Goal: Information Seeking & Learning: Find specific fact

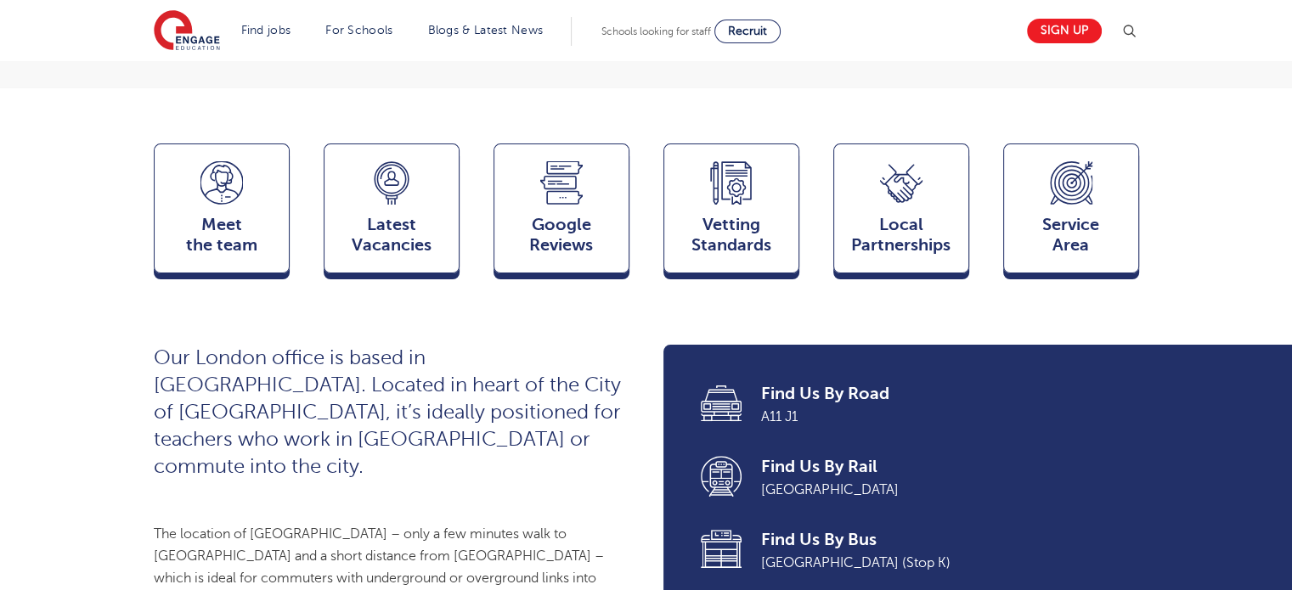
scroll to position [393, 0]
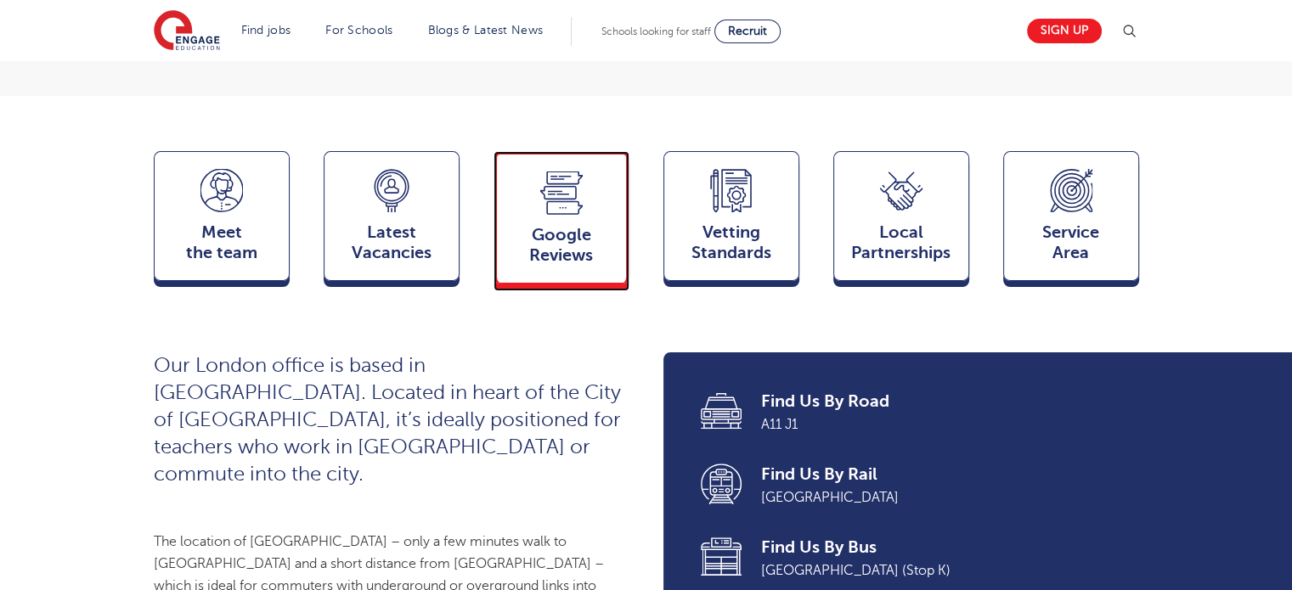
click at [522, 238] on div "Google Reviews Reviews" at bounding box center [561, 217] width 136 height 132
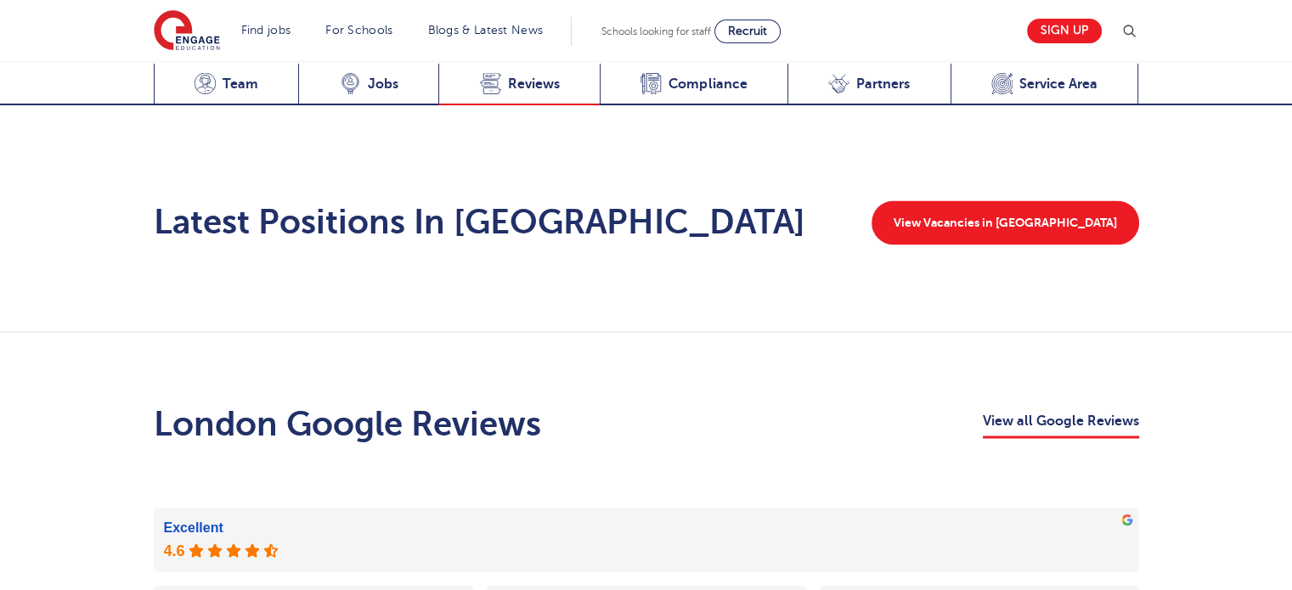
scroll to position [3071, 0]
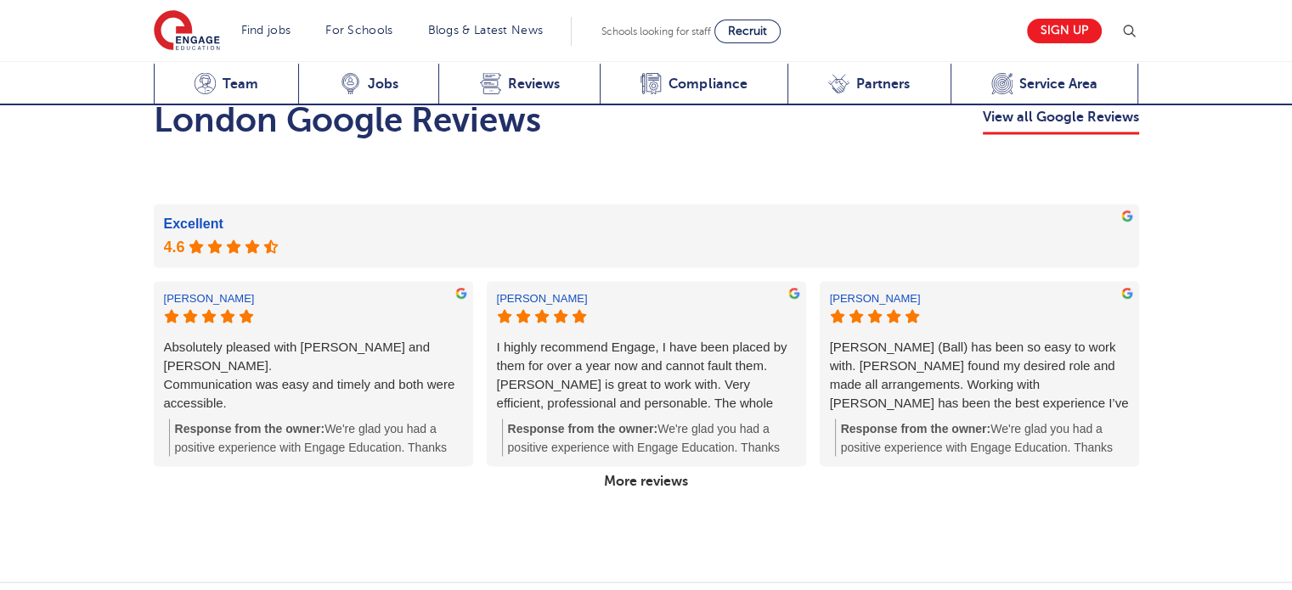
click at [459, 419] on div "Response from the owner: We're glad you had a positive experience with Engage E…" at bounding box center [316, 437] width 294 height 37
click at [625, 466] on link "More reviews" at bounding box center [646, 480] width 98 height 29
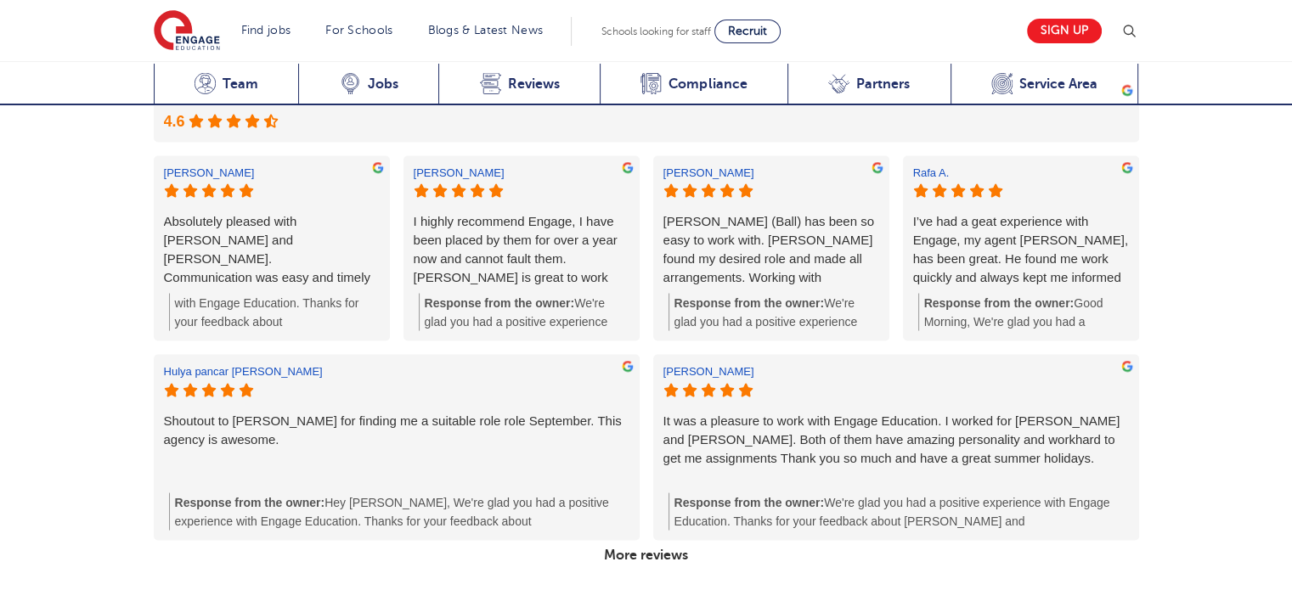
scroll to position [3207, 0]
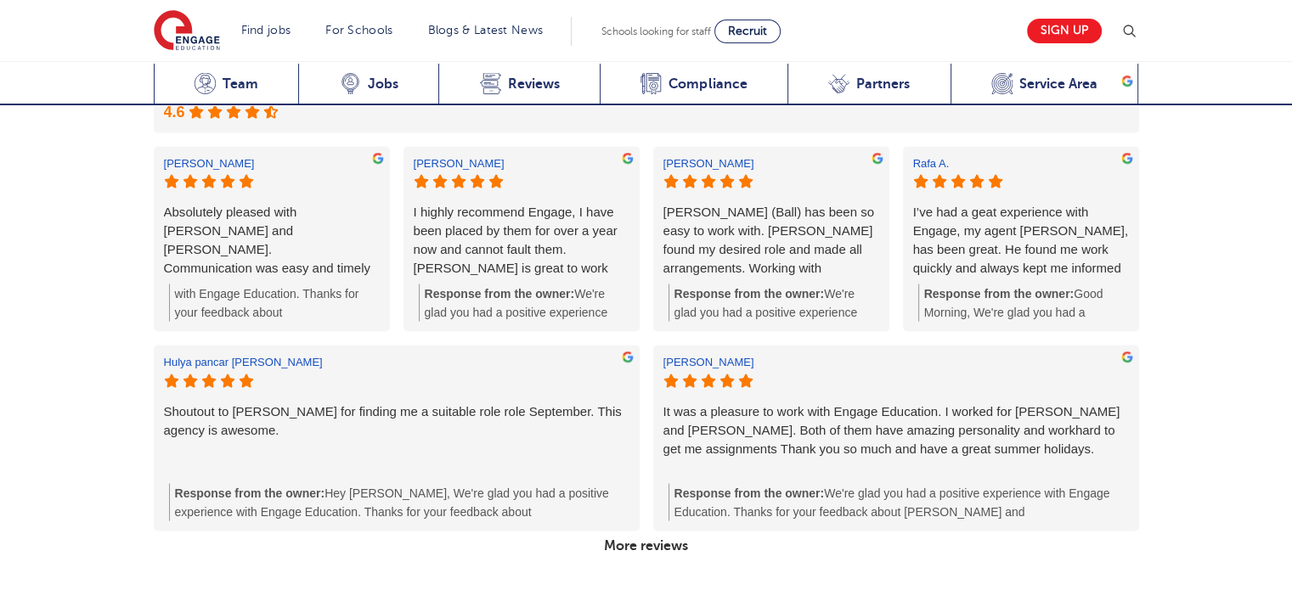
click at [1130, 234] on div "Rafa A. I’ve had a geat experience with Engage, my agent Parth, has been great.…" at bounding box center [1021, 238] width 236 height 185
drag, startPoint x: 1130, startPoint y: 234, endPoint x: 1131, endPoint y: 259, distance: 24.6
click at [1131, 259] on div "Rafa A. I’ve had a geat experience with Engage, my agent Parth, has been great.…" at bounding box center [1021, 238] width 236 height 185
click at [678, 531] on link "More reviews" at bounding box center [646, 545] width 98 height 29
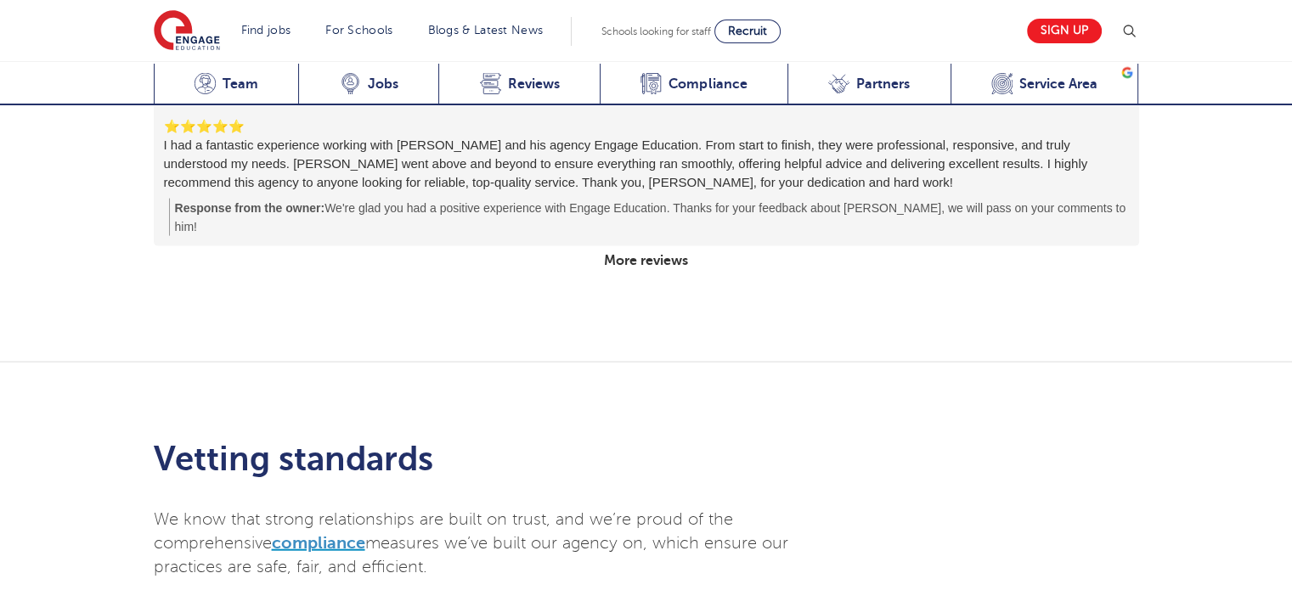
scroll to position [3726, 0]
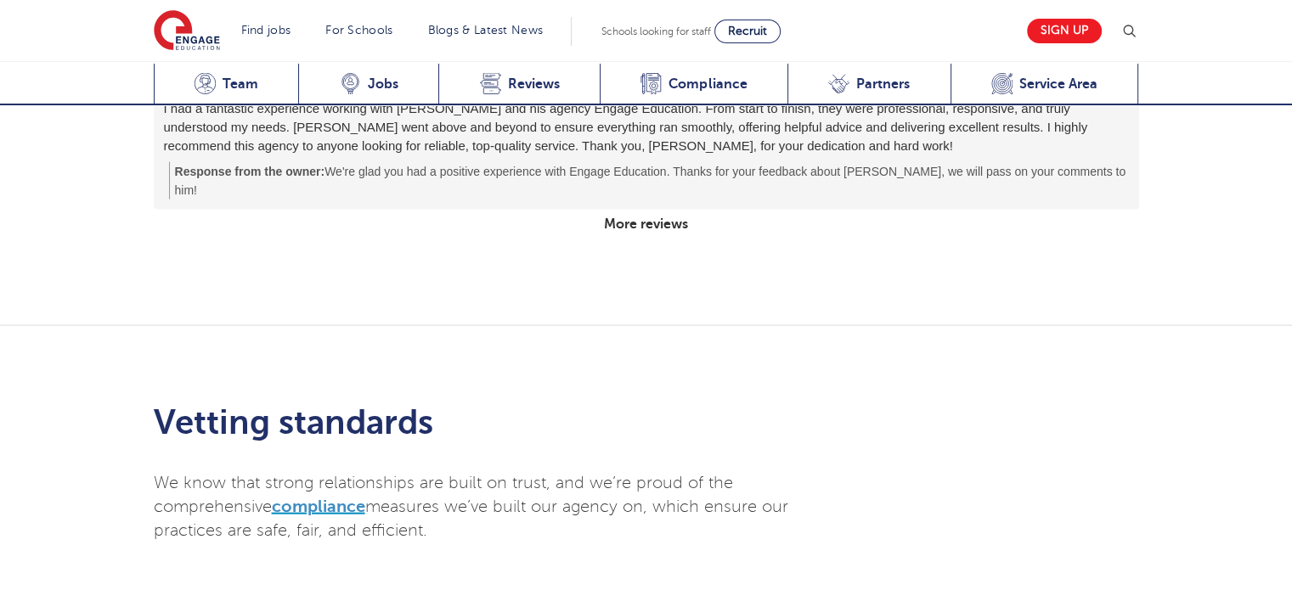
click at [669, 210] on link "More reviews" at bounding box center [646, 224] width 98 height 29
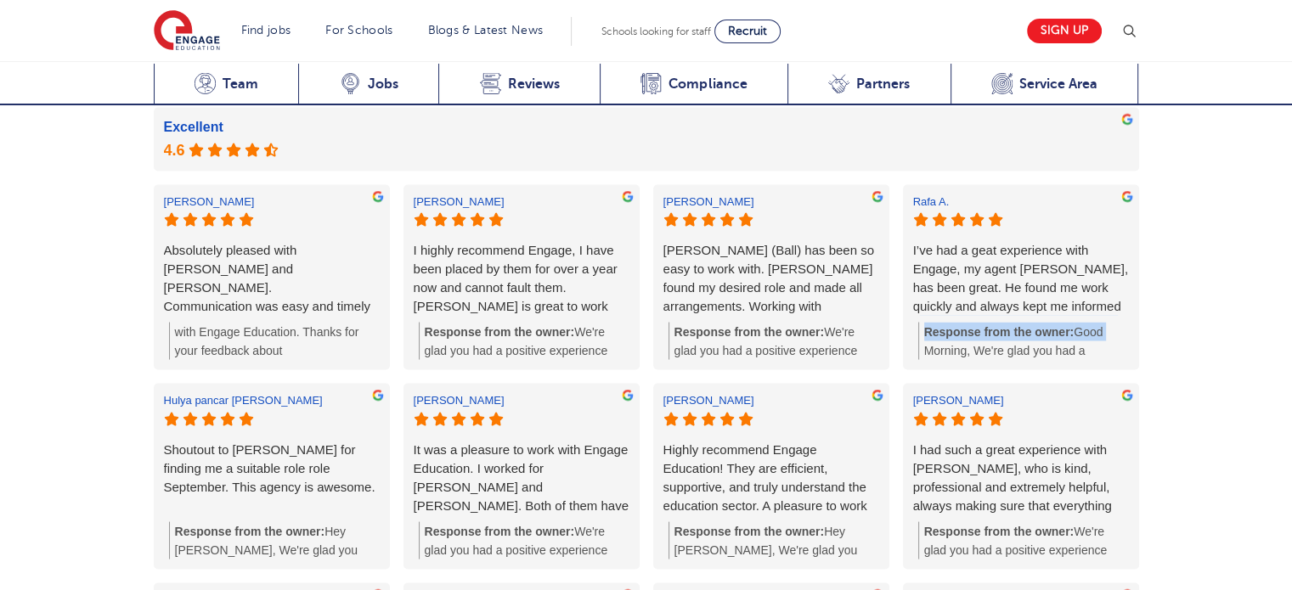
scroll to position [3177, 0]
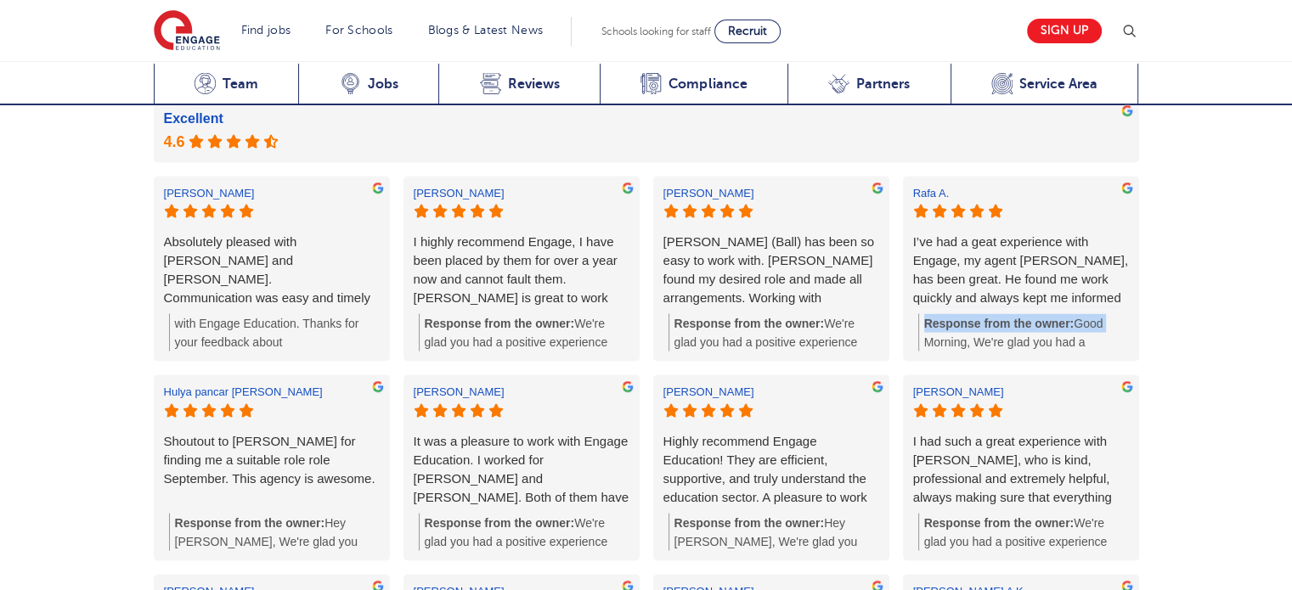
click at [1165, 282] on div "London Google Reviews View all Google Reviews Excellent fred I. Absolutely plea…" at bounding box center [646, 399] width 1292 height 953
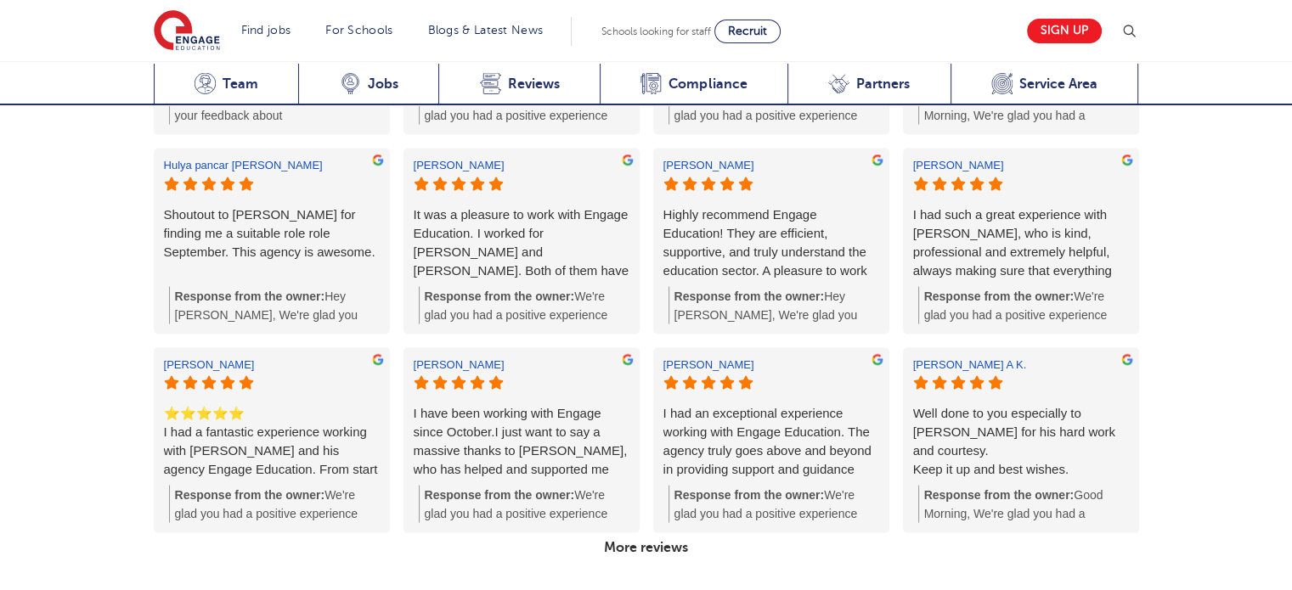
scroll to position [3421, 0]
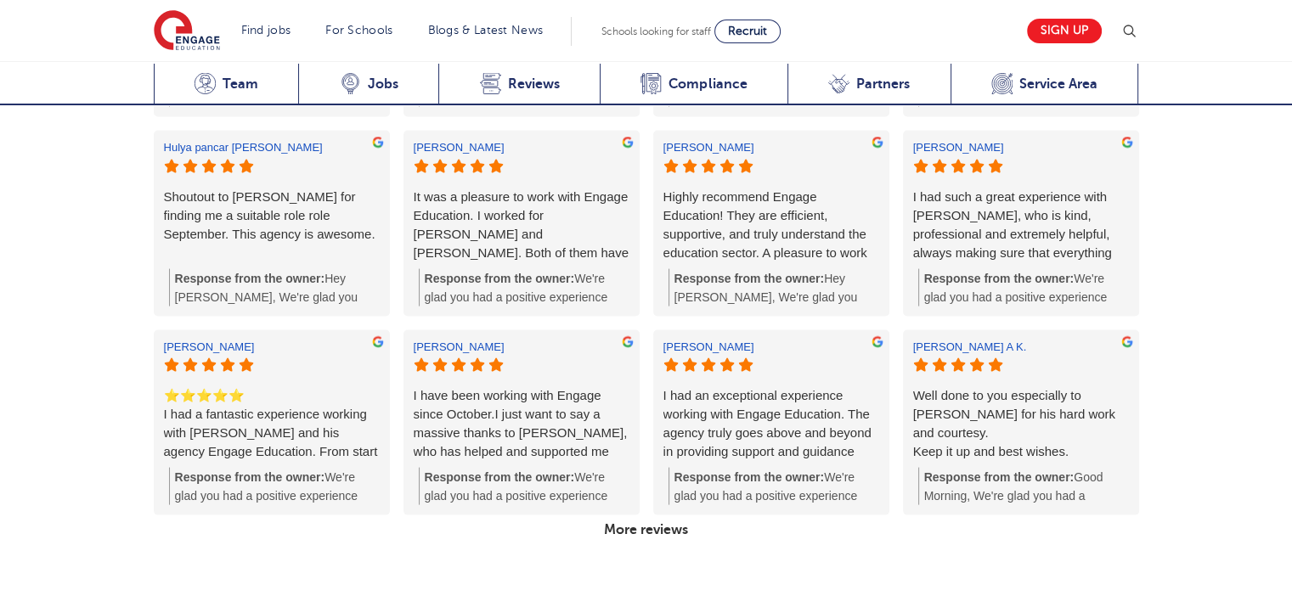
click at [650, 515] on link "More reviews" at bounding box center [646, 529] width 98 height 29
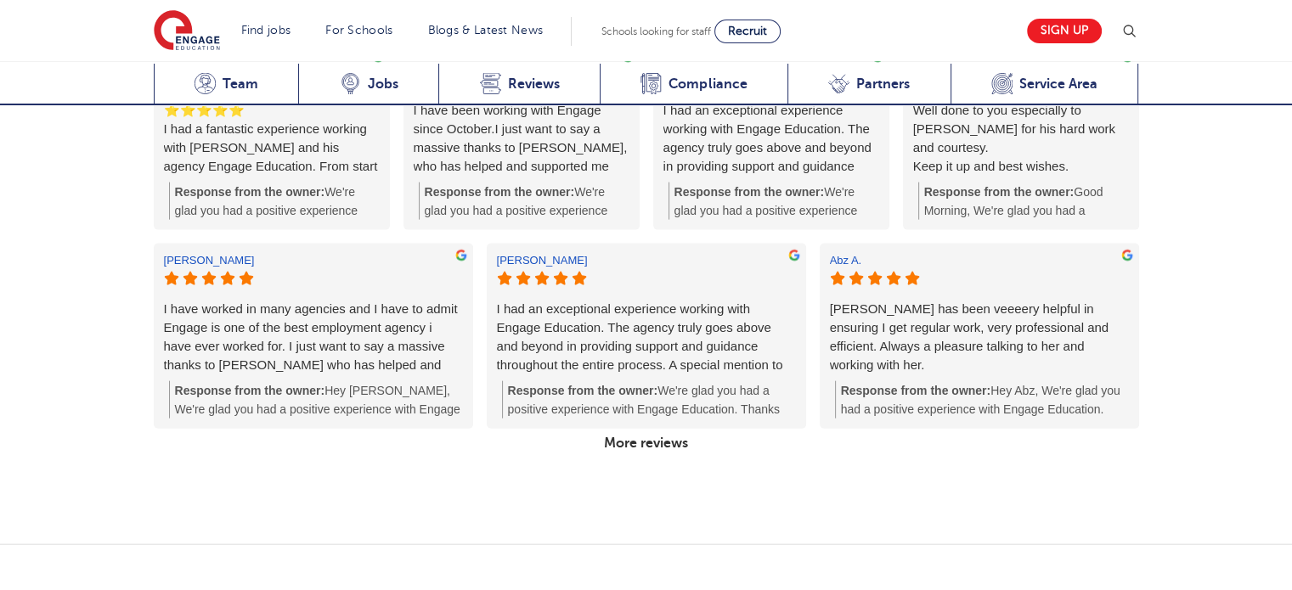
scroll to position [3716, 0]
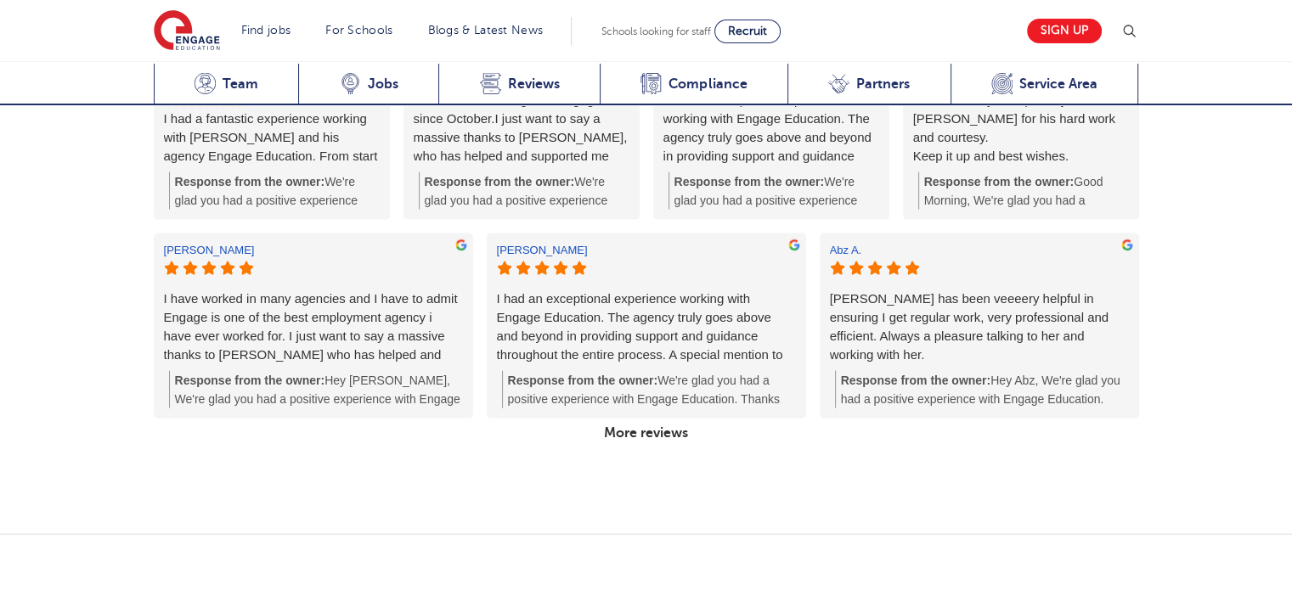
click at [650, 419] on link "More reviews" at bounding box center [646, 433] width 98 height 29
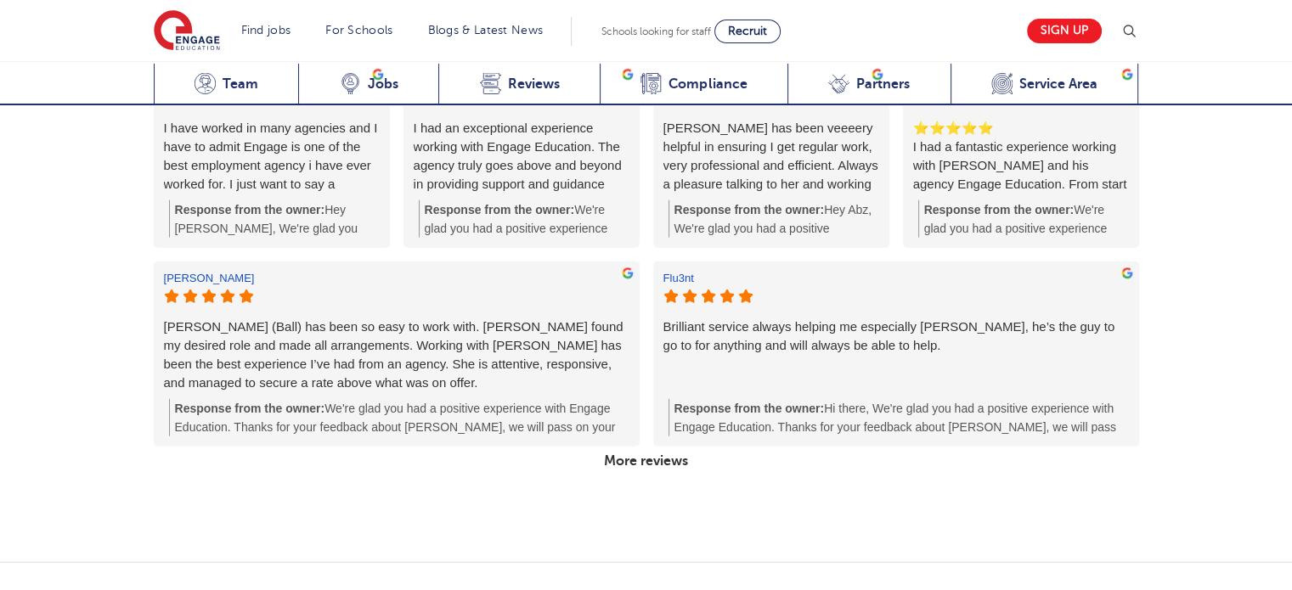
scroll to position [3896, 0]
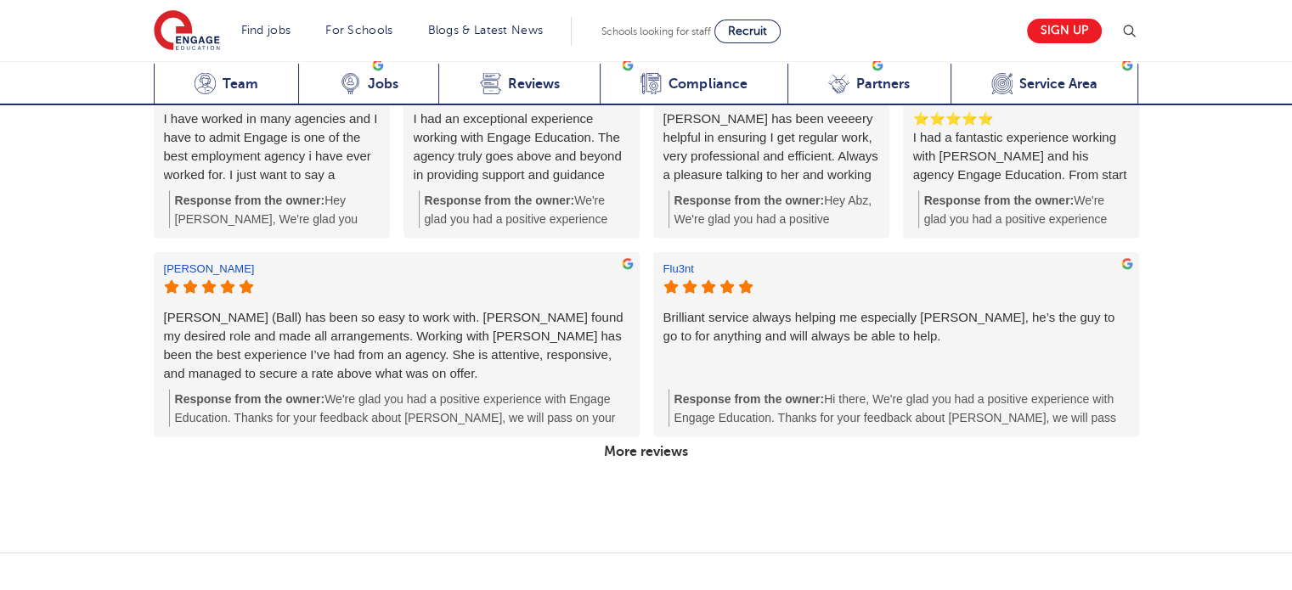
click at [676, 437] on link "More reviews" at bounding box center [646, 451] width 98 height 29
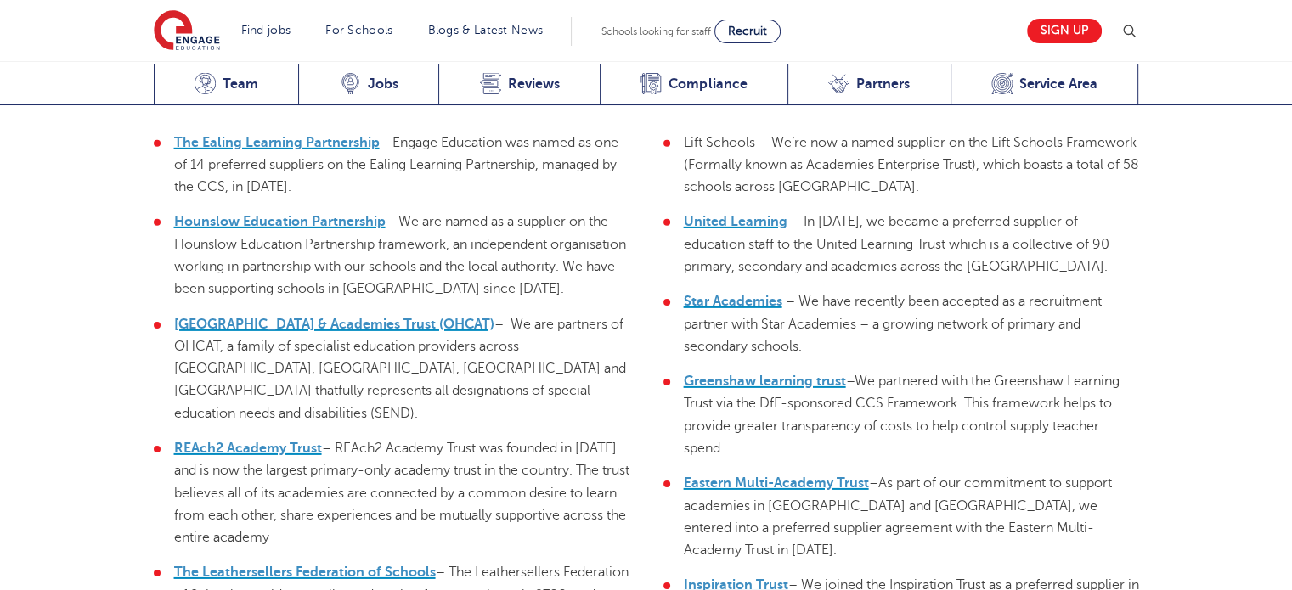
scroll to position [5353, 0]
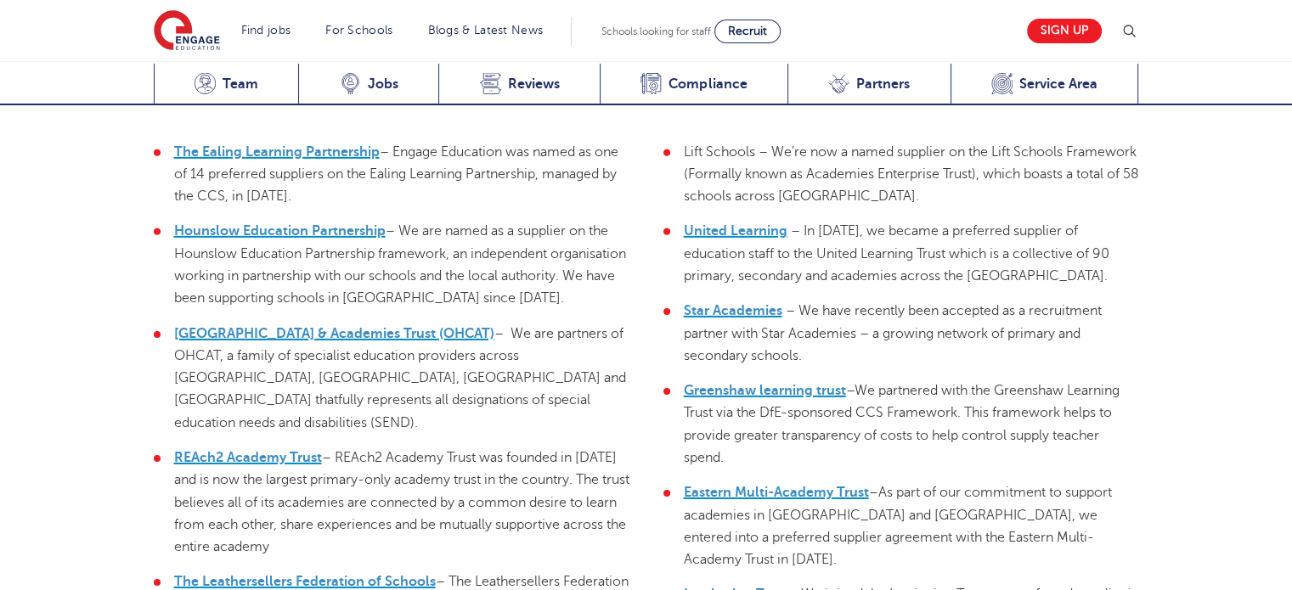
drag, startPoint x: 1286, startPoint y: 414, endPoint x: 1279, endPoint y: 397, distance: 18.3
click at [1279, 397] on div "Engage Education London partnerships and frameworks As part of our commitment t…" at bounding box center [646, 326] width 1292 height 1017
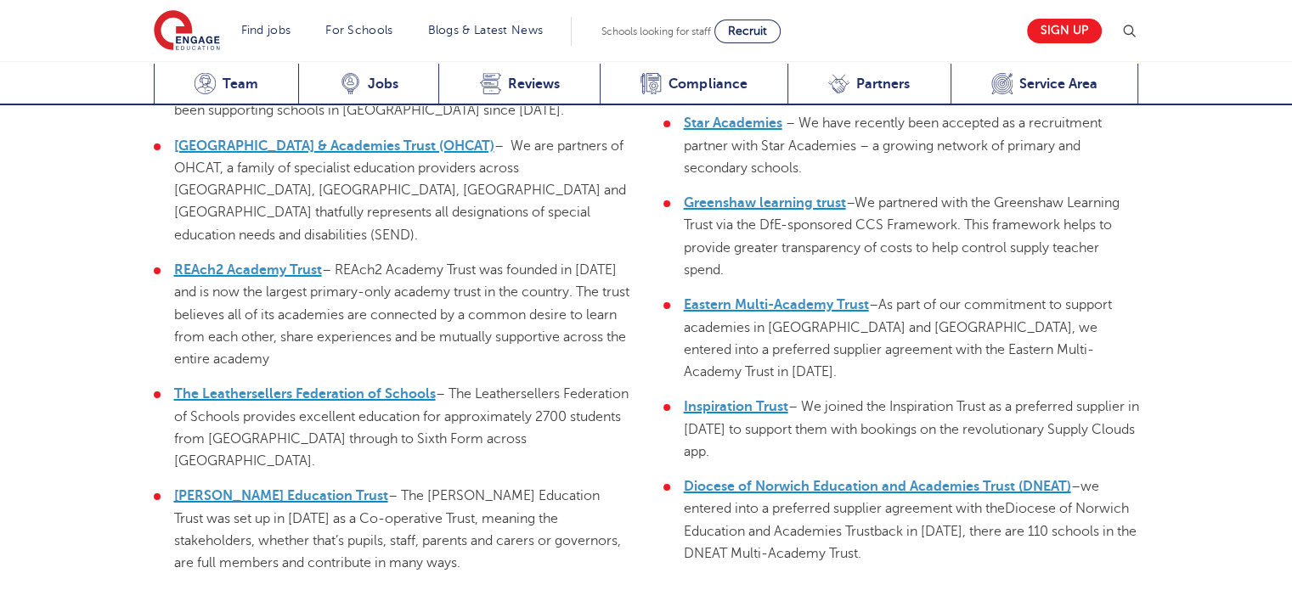
scroll to position [5550, 0]
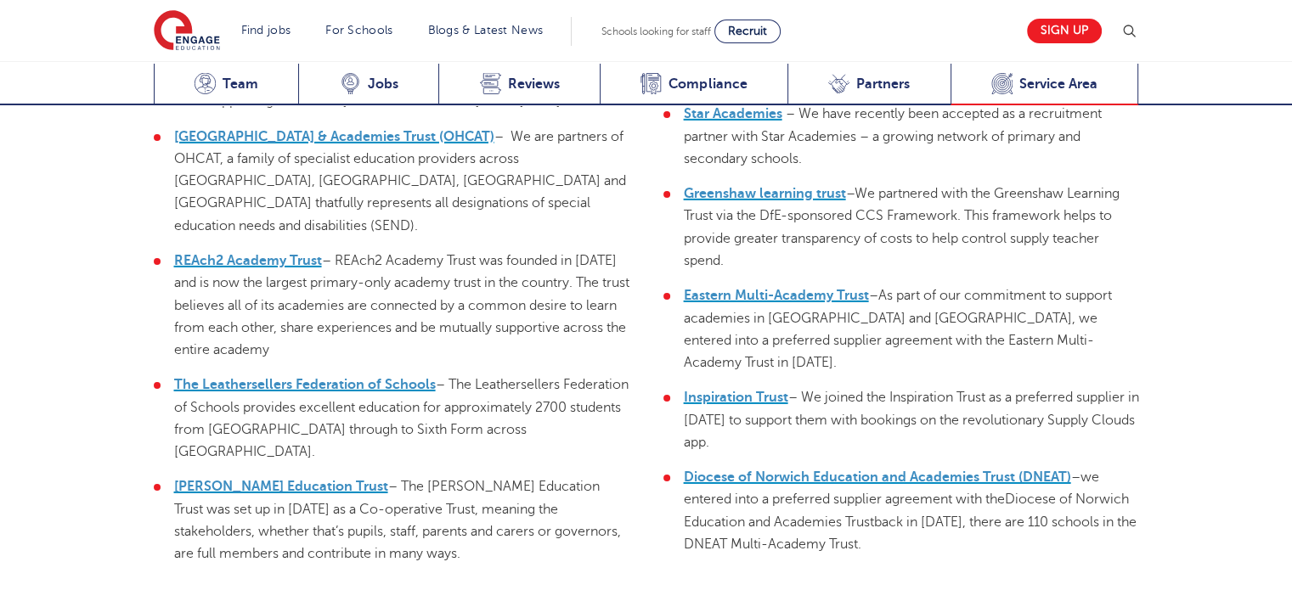
click at [1031, 84] on span "Service Area" at bounding box center [1058, 84] width 78 height 17
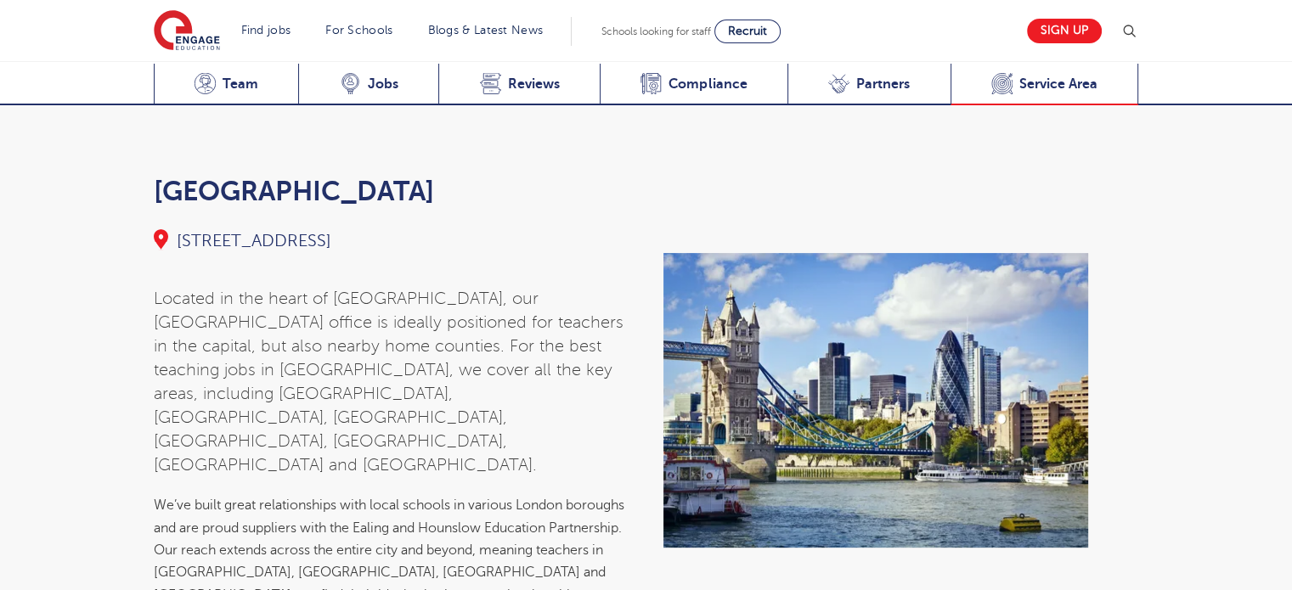
scroll to position [6901, 0]
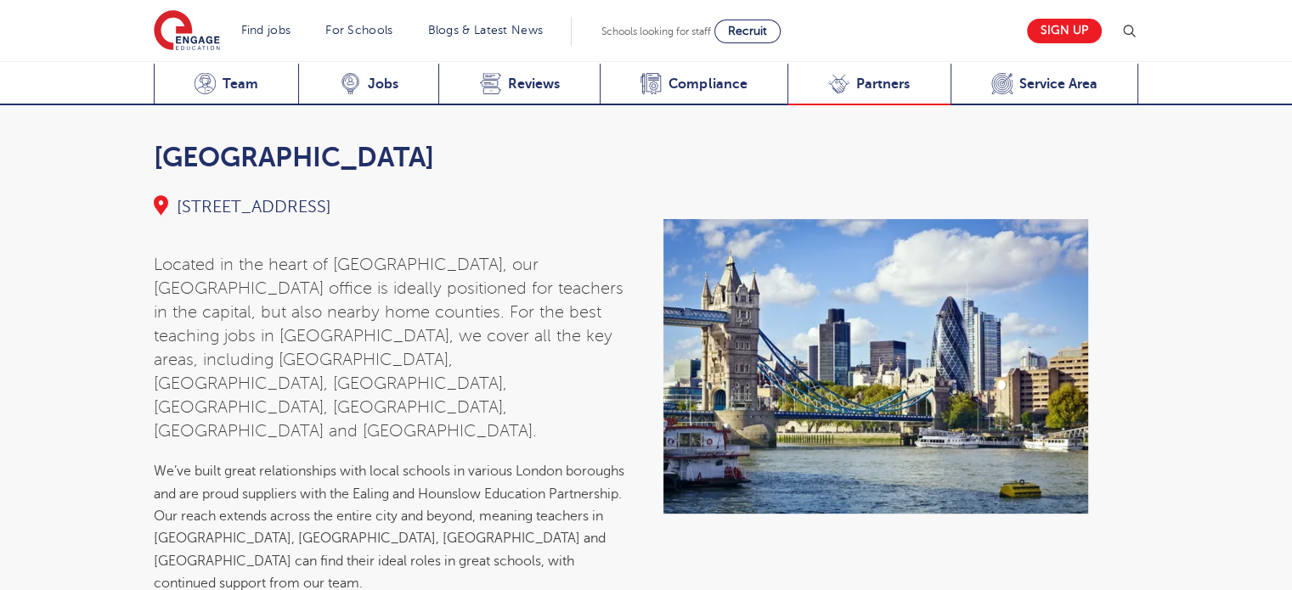
click at [893, 84] on span "Partners" at bounding box center [882, 84] width 53 height 17
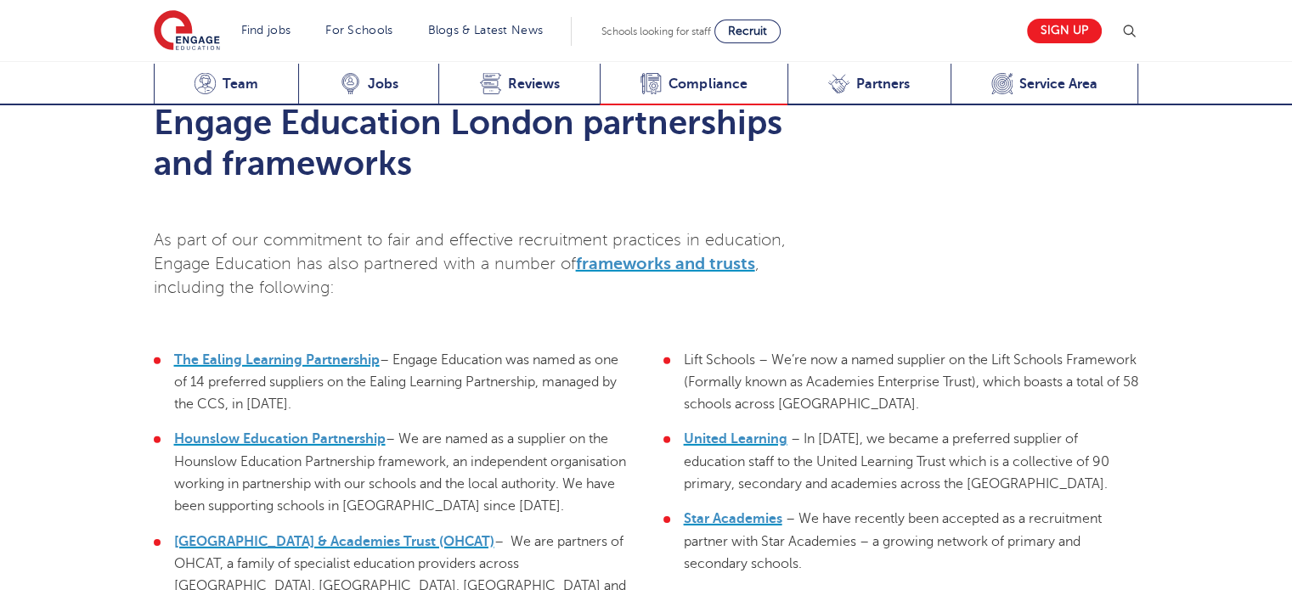
click at [681, 76] on span "Compliance" at bounding box center [707, 84] width 78 height 17
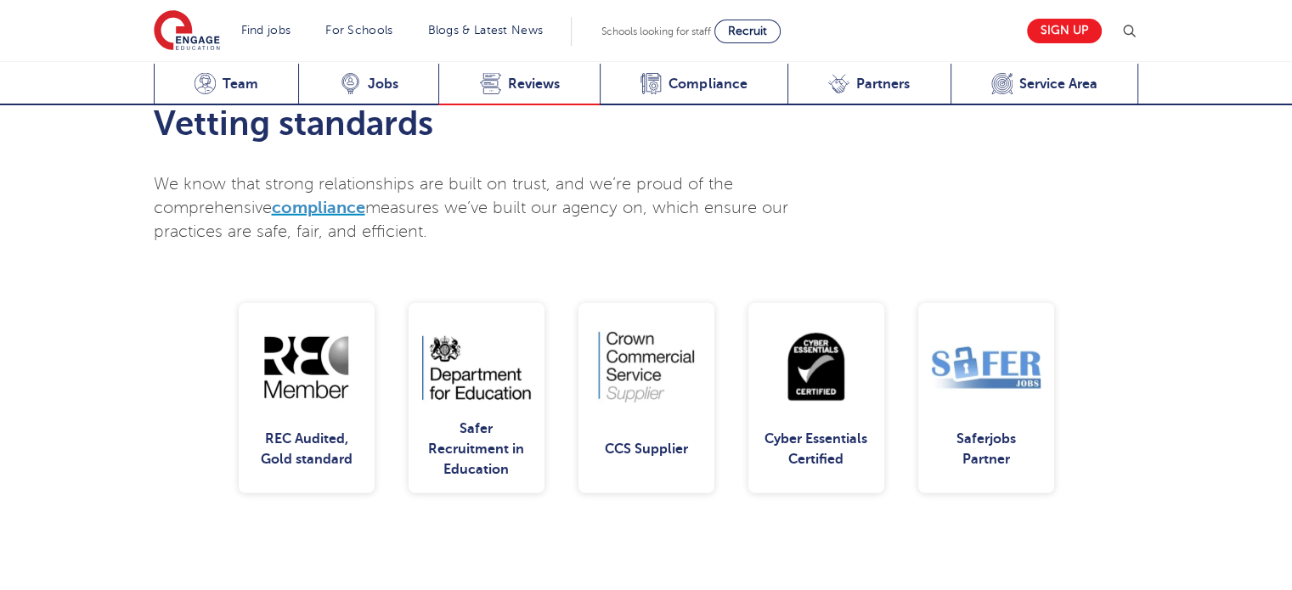
click at [507, 93] on div "Google Reviews Reviews" at bounding box center [518, 85] width 161 height 42
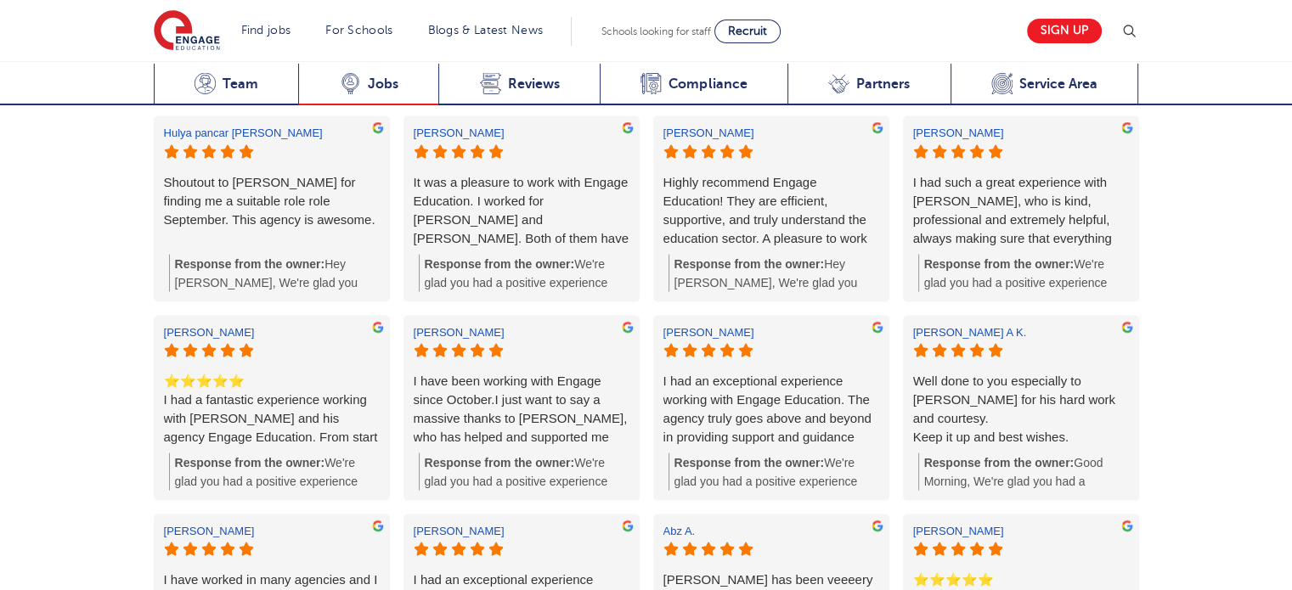
click at [360, 71] on div "Latest Vacancies Jobs" at bounding box center [368, 85] width 140 height 42
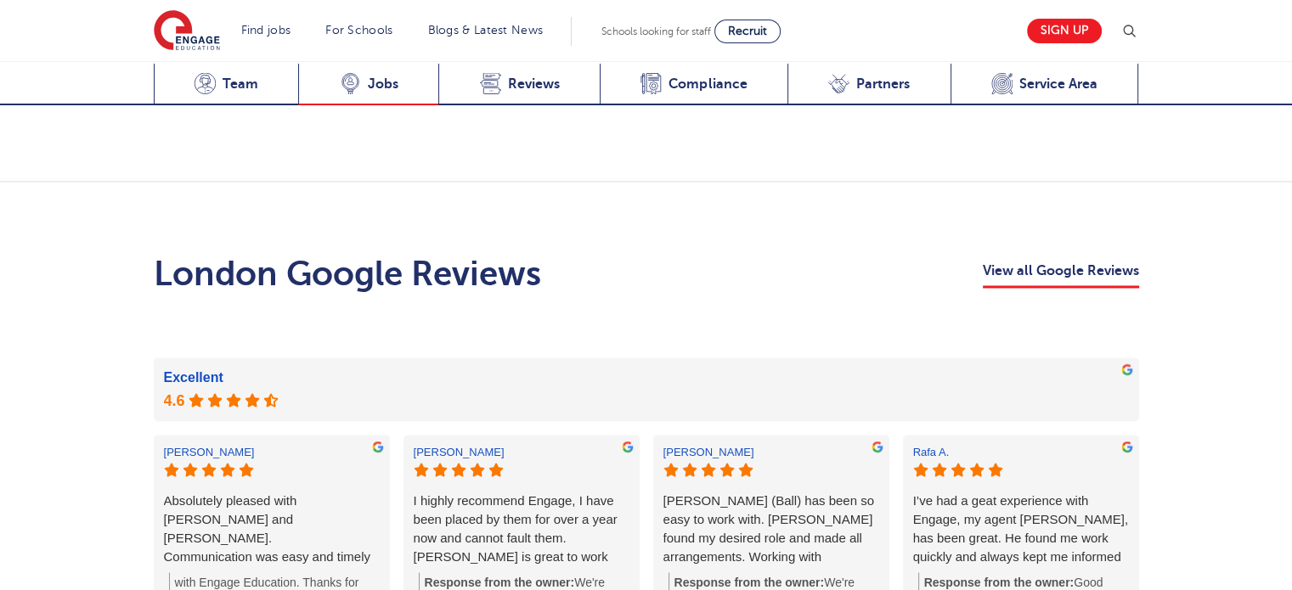
scroll to position [2869, 0]
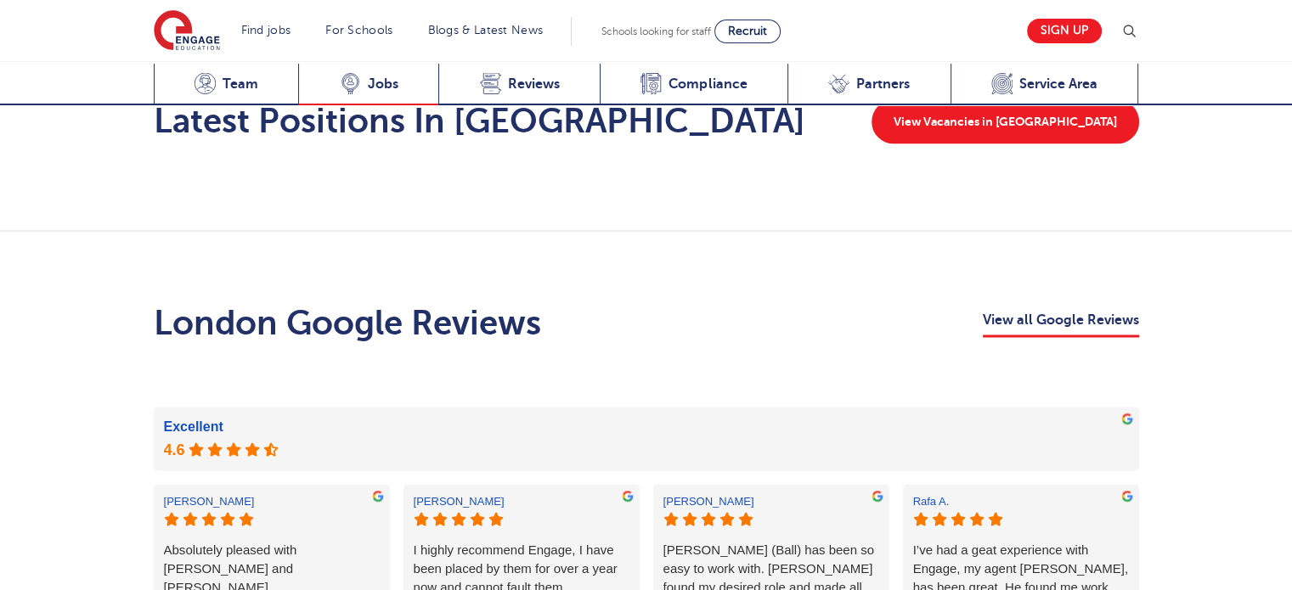
click at [360, 71] on div "Latest Vacancies Jobs" at bounding box center [368, 85] width 140 height 42
click at [373, 89] on span "Jobs" at bounding box center [383, 84] width 31 height 17
click at [241, 86] on span "Team" at bounding box center [240, 84] width 36 height 17
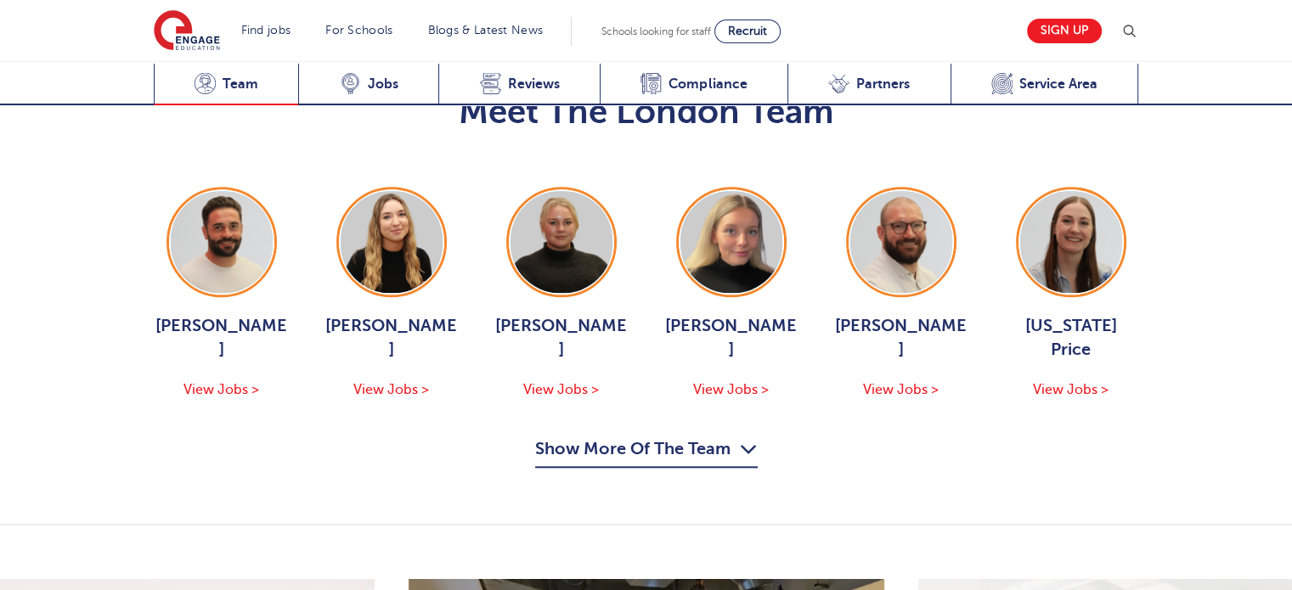
scroll to position [1821, 0]
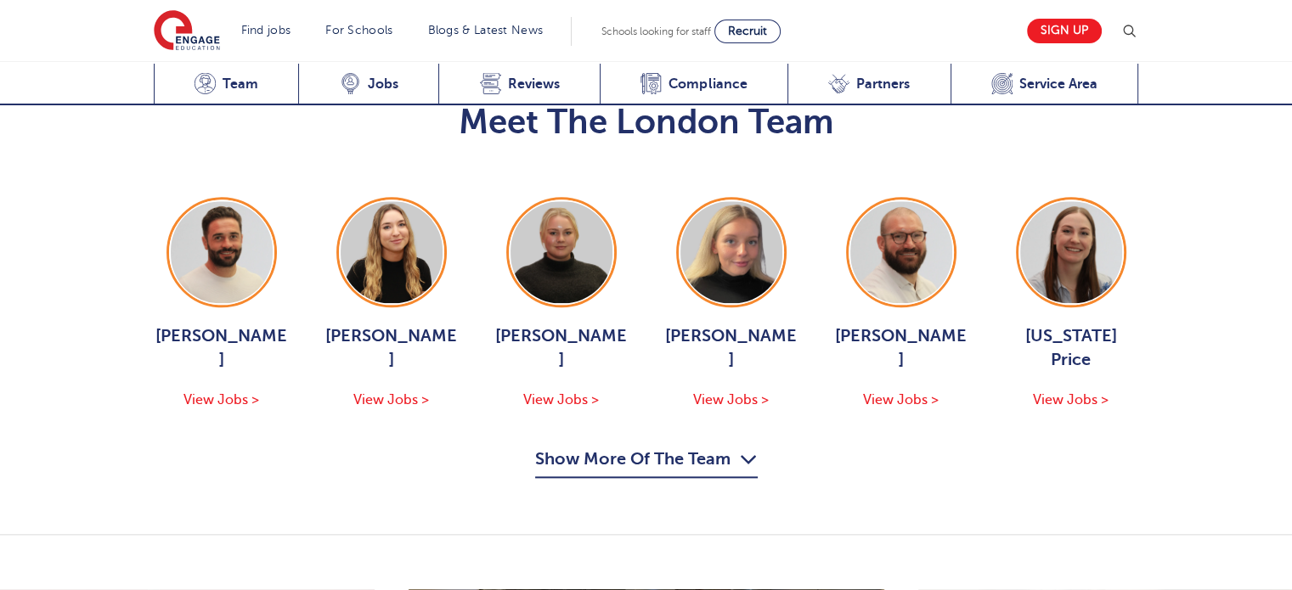
click at [665, 446] on button "Show More Of The Team" at bounding box center [646, 462] width 222 height 32
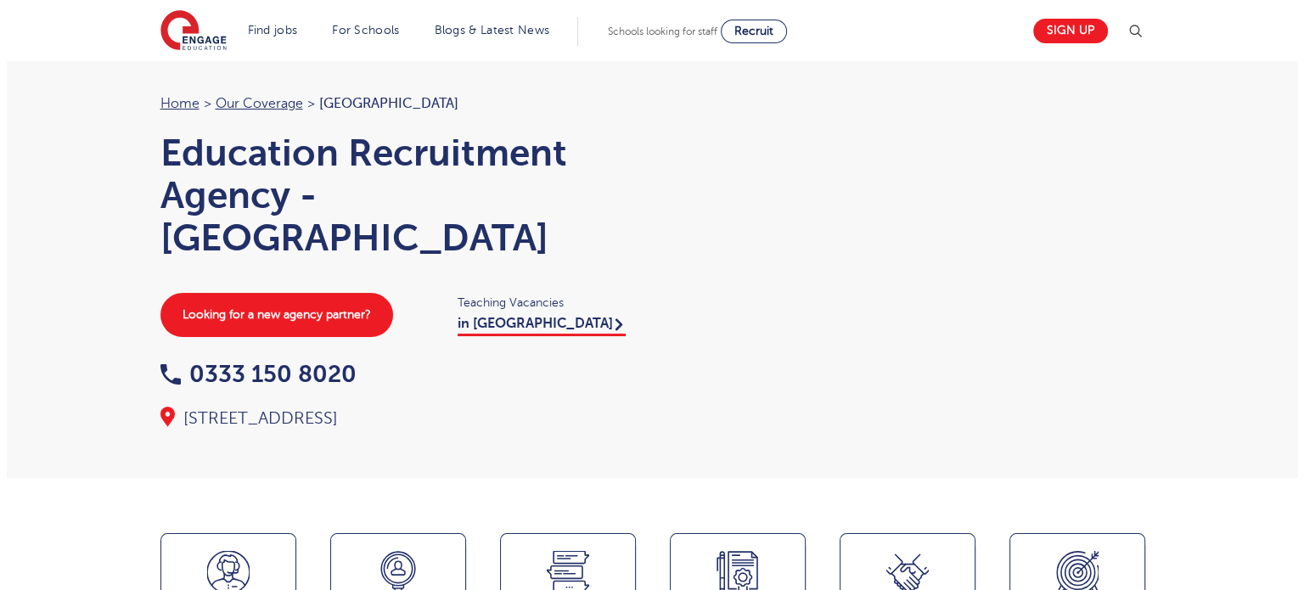
scroll to position [0, 0]
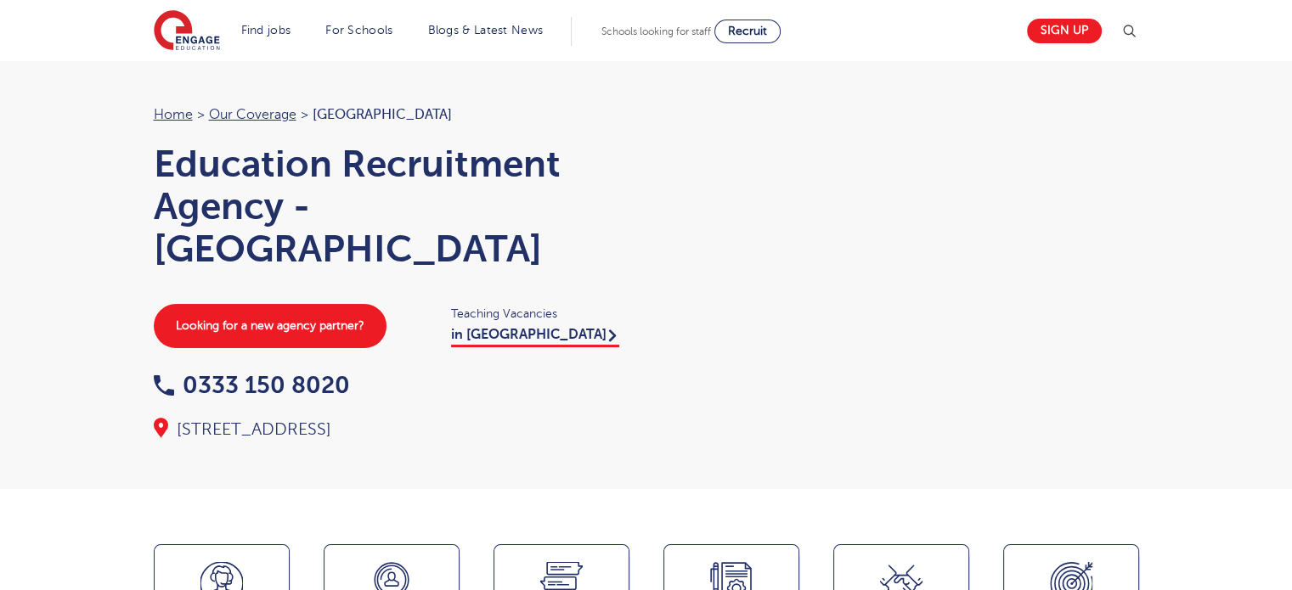
click at [1129, 28] on img at bounding box center [1128, 31] width 20 height 20
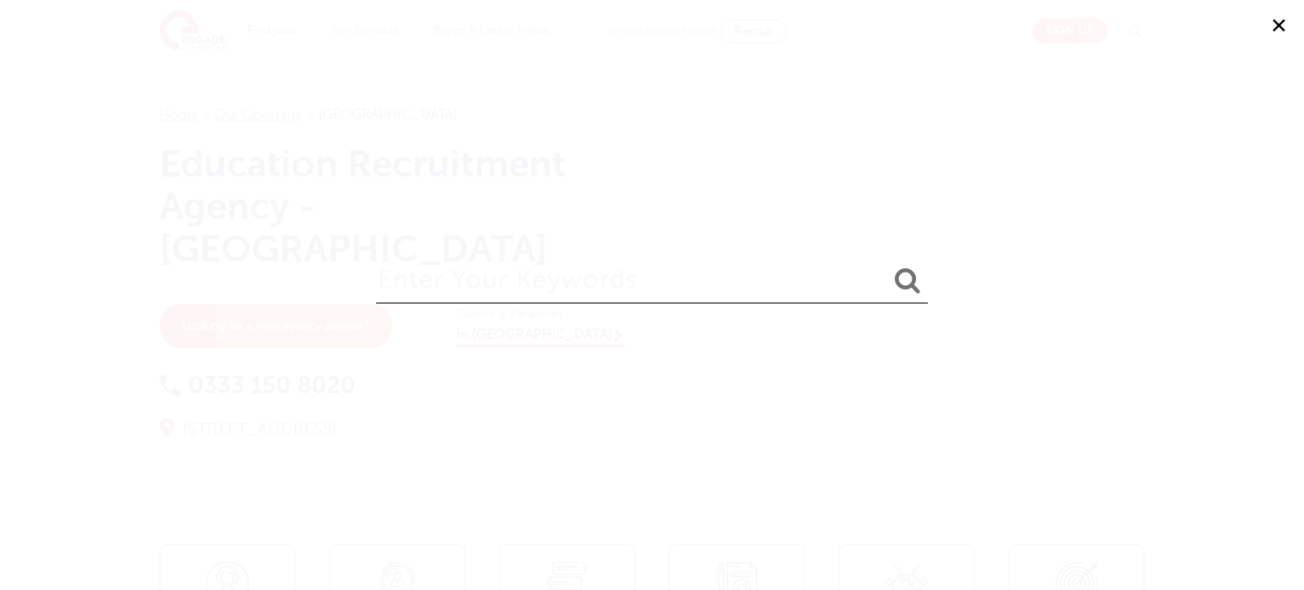
click at [703, 272] on input "search" at bounding box center [652, 276] width 552 height 55
type input "megan"
click at [887, 266] on button "submit" at bounding box center [907, 281] width 41 height 31
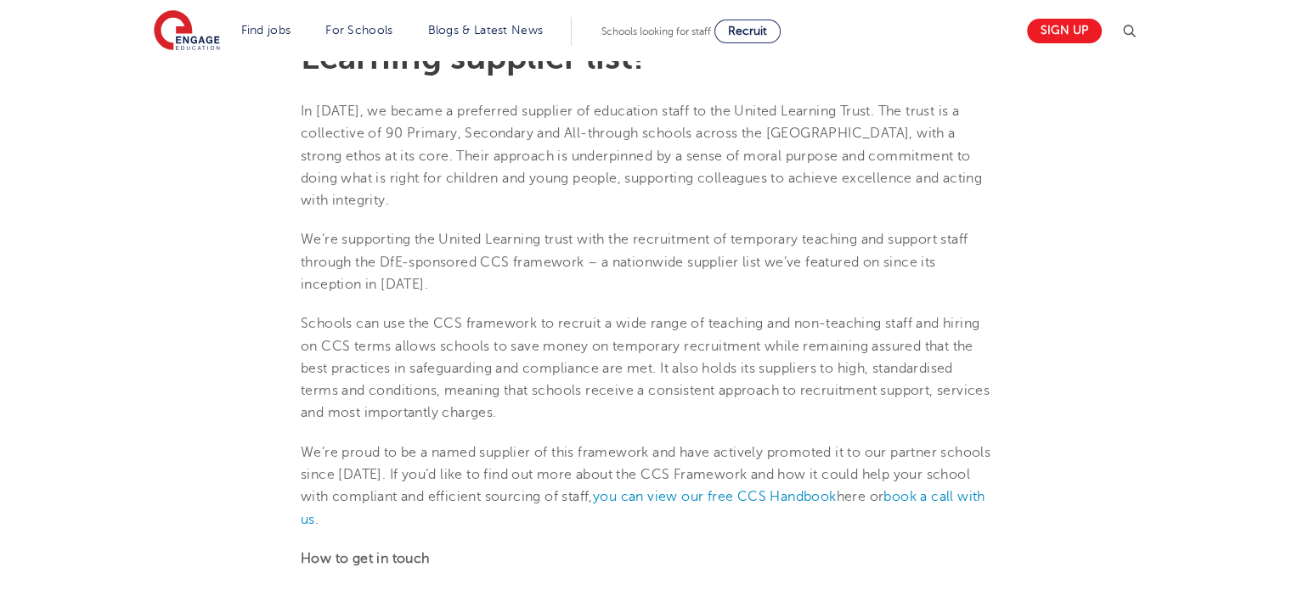
scroll to position [1039, 0]
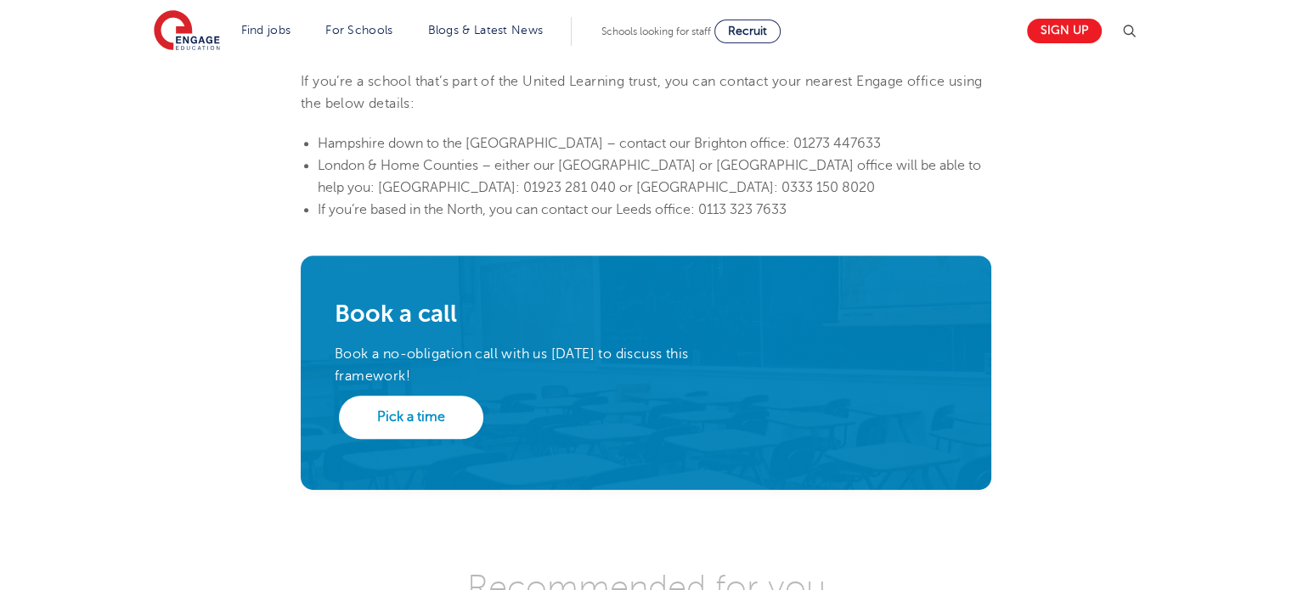
drag, startPoint x: 1212, startPoint y: 6, endPoint x: 986, endPoint y: 119, distance: 252.5
click at [986, 132] on li "Hampshire down to the South Coast – contact our Brighton office: 01273 447633" at bounding box center [654, 143] width 673 height 22
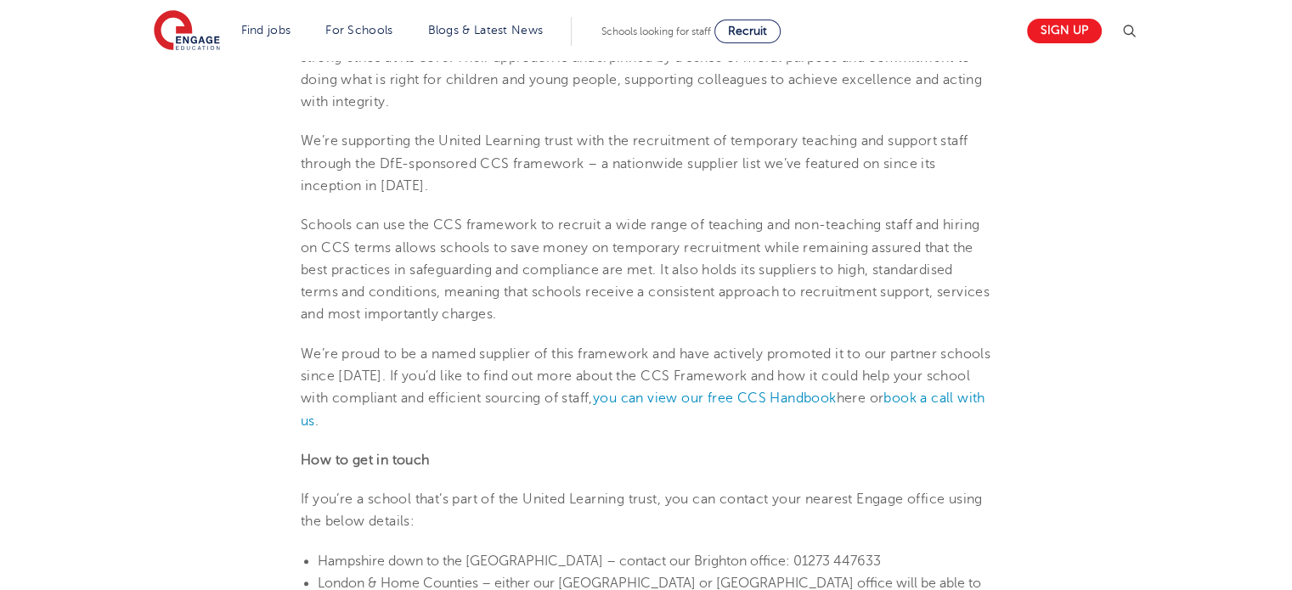
scroll to position [0, 0]
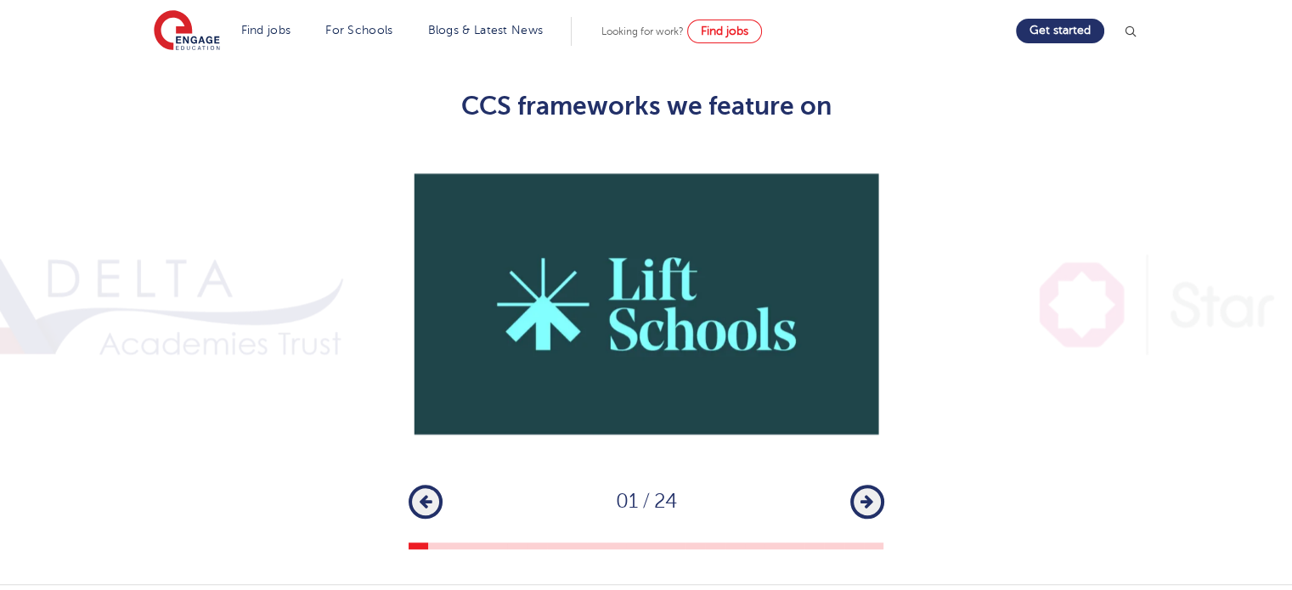
scroll to position [1261, 0]
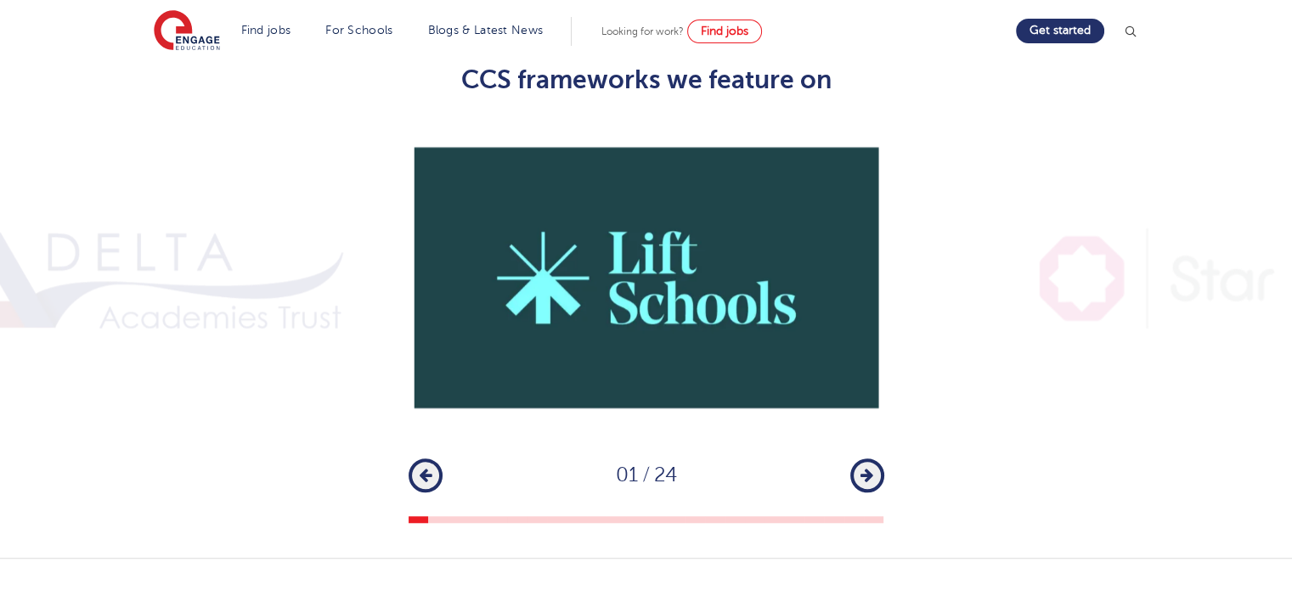
click at [874, 459] on button "Next" at bounding box center [867, 476] width 34 height 34
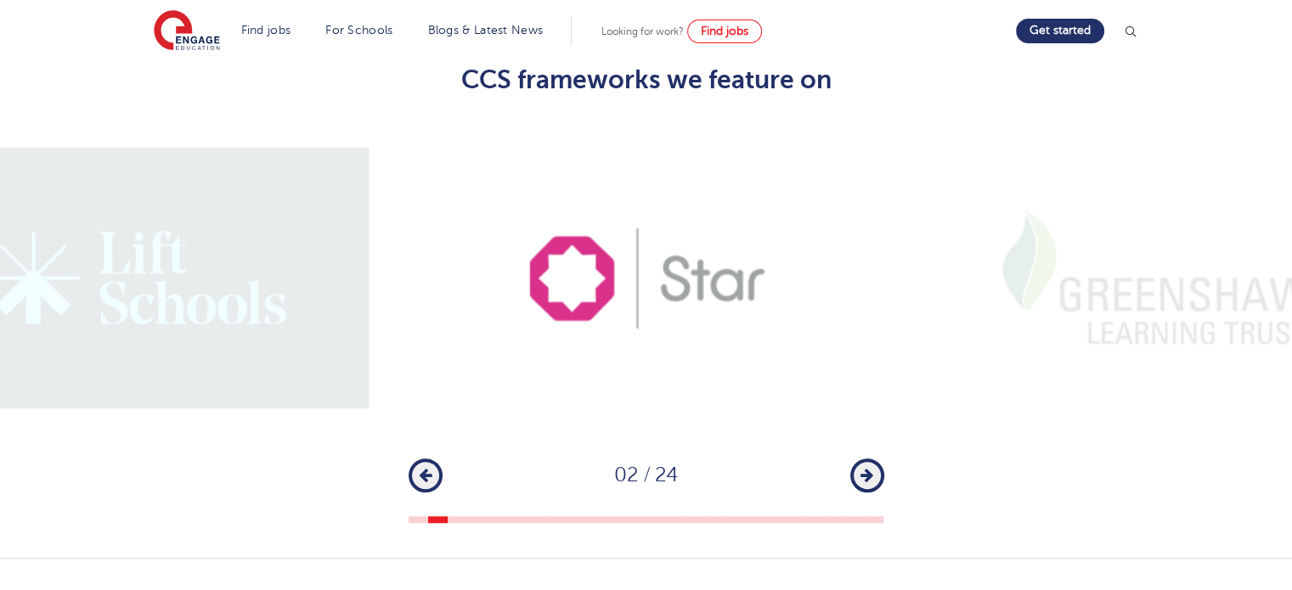
click at [874, 459] on button "Next" at bounding box center [867, 476] width 34 height 34
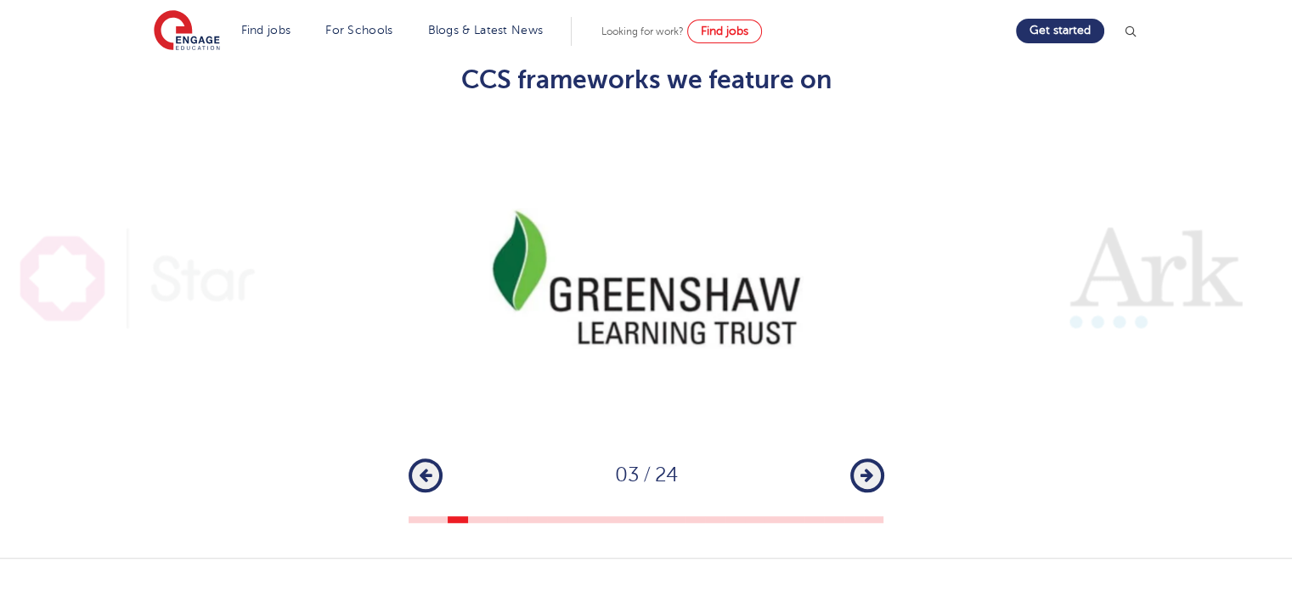
click at [874, 459] on button "Next" at bounding box center [867, 476] width 34 height 34
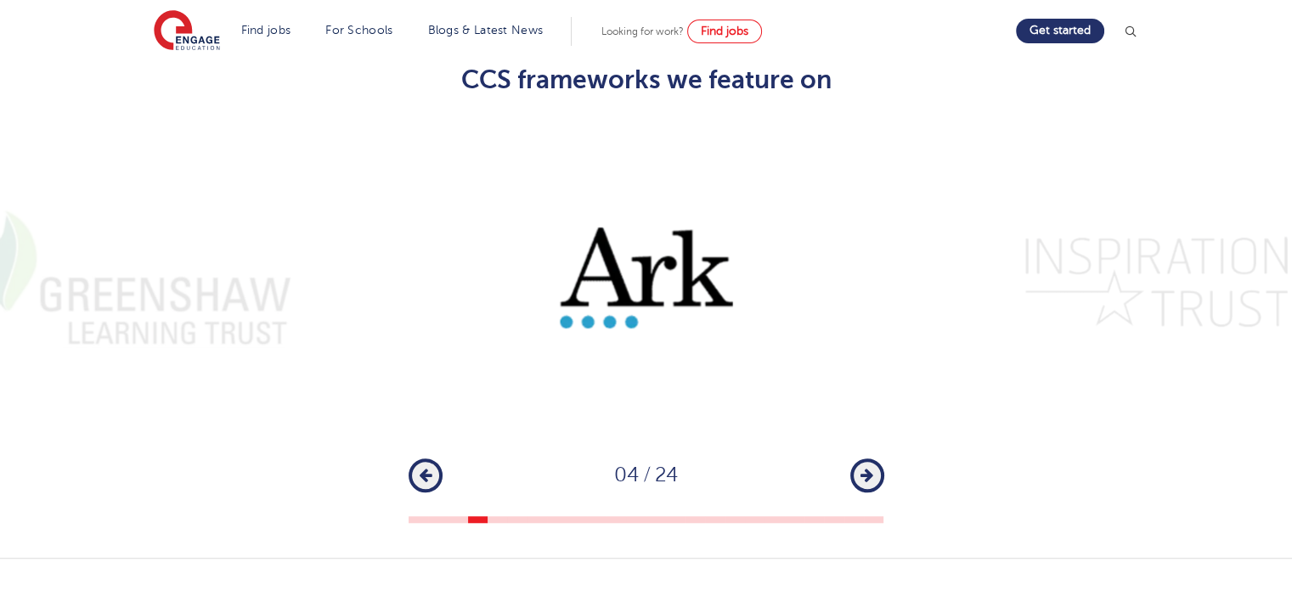
click at [875, 459] on button "Next" at bounding box center [867, 476] width 34 height 34
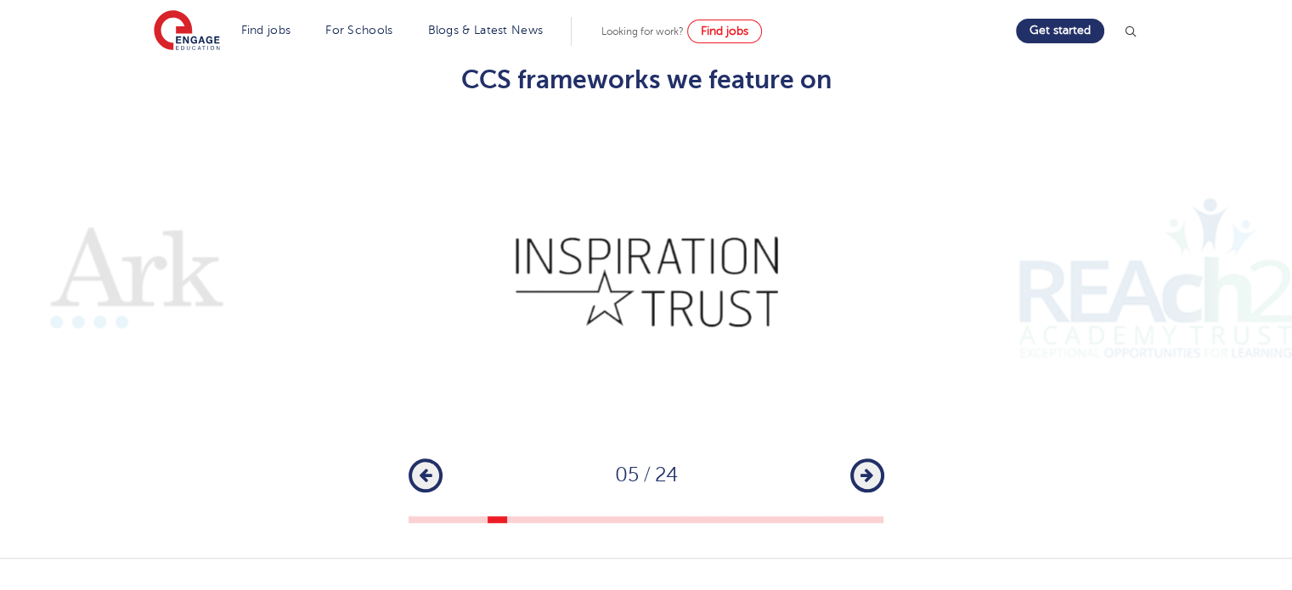
click at [875, 459] on button "Next" at bounding box center [867, 476] width 34 height 34
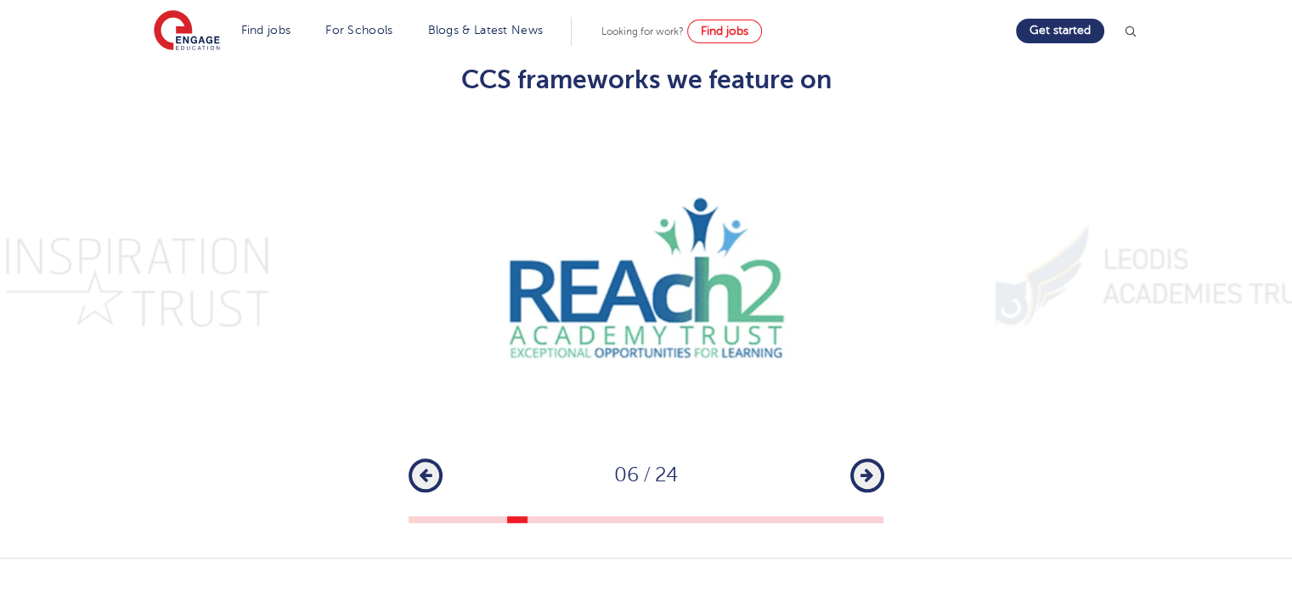
click at [875, 459] on button "Next" at bounding box center [867, 476] width 34 height 34
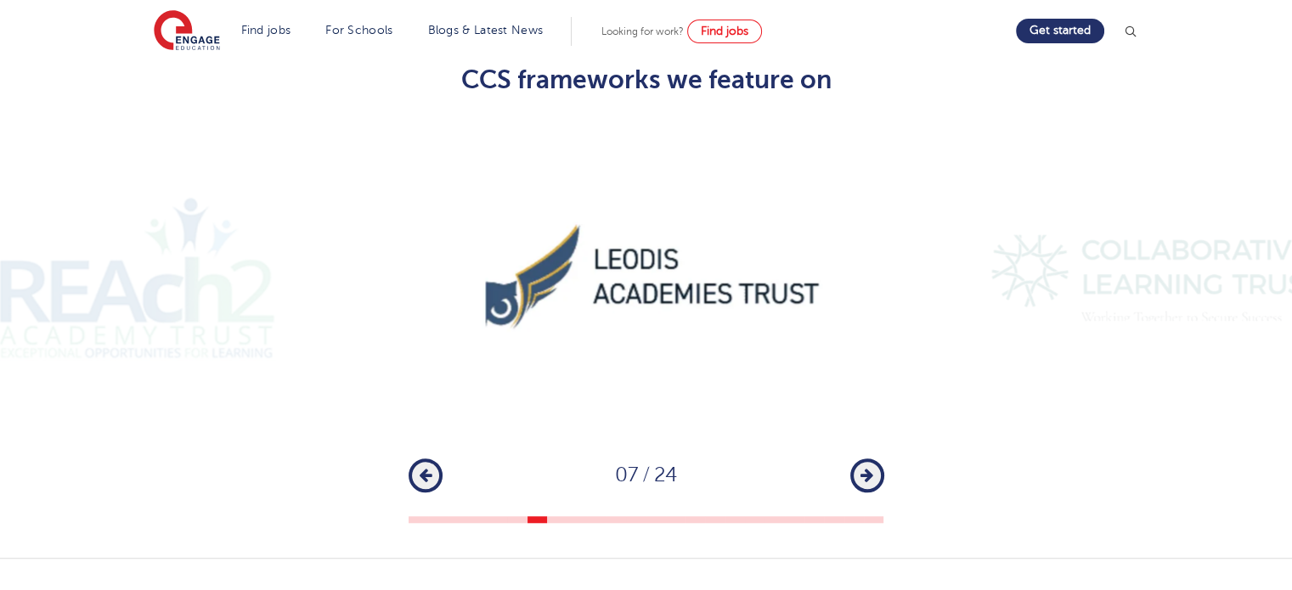
click at [875, 459] on button "Next" at bounding box center [867, 476] width 34 height 34
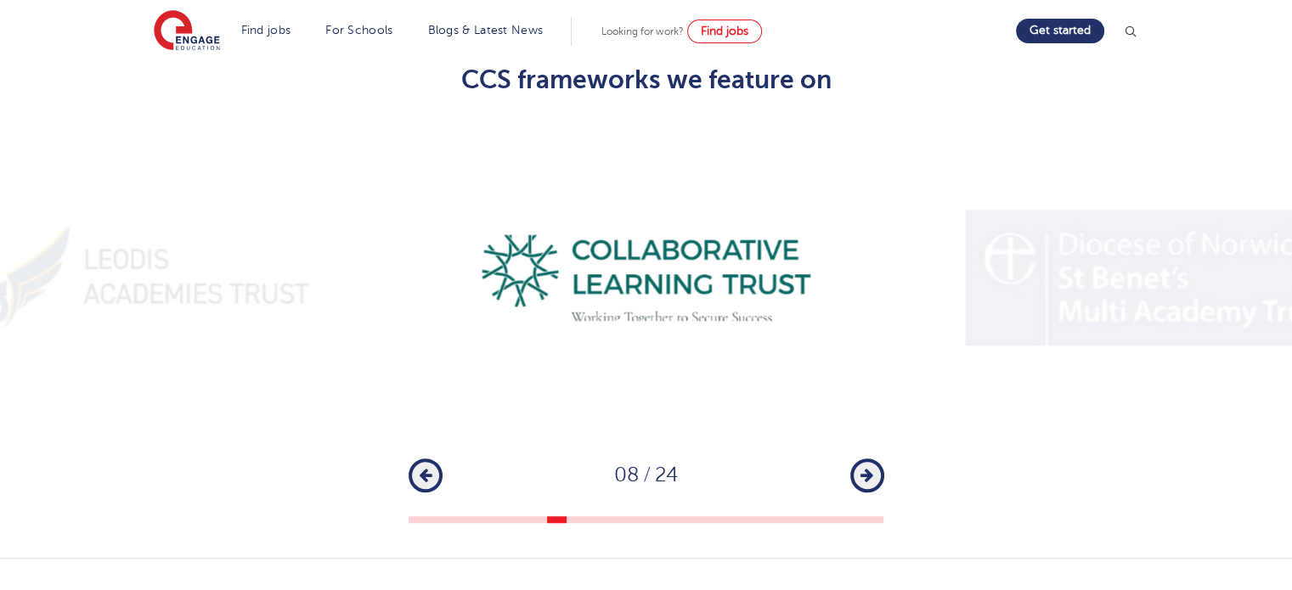
click at [875, 459] on button "Next" at bounding box center [867, 476] width 34 height 34
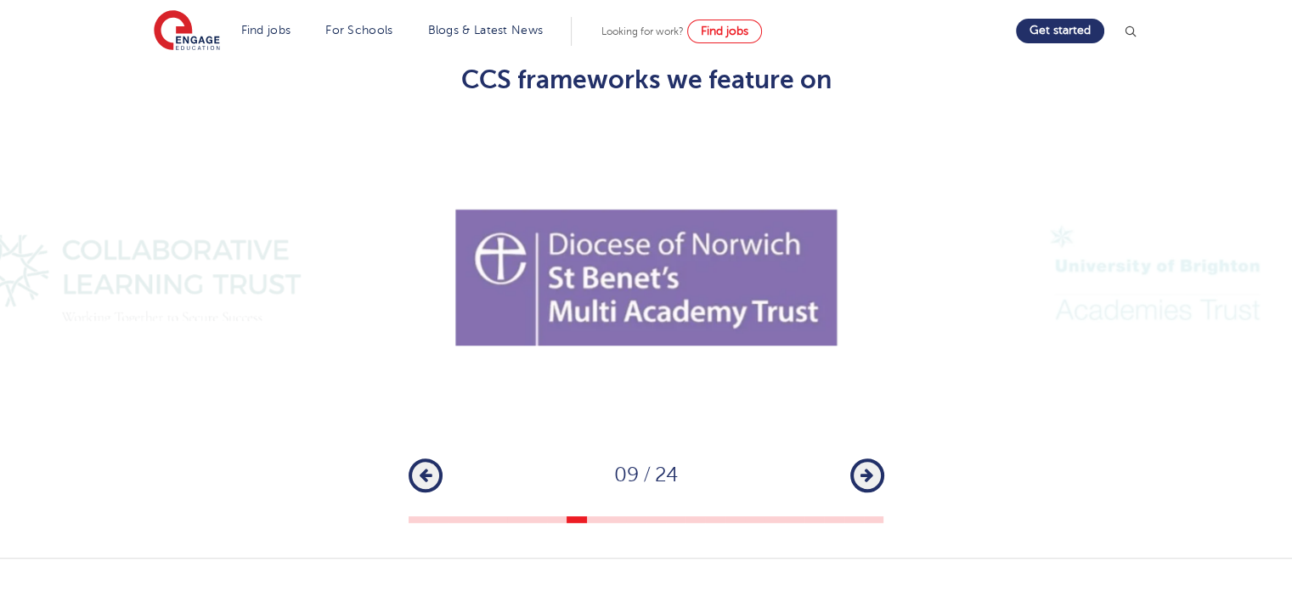
click at [875, 459] on button "Next" at bounding box center [867, 476] width 34 height 34
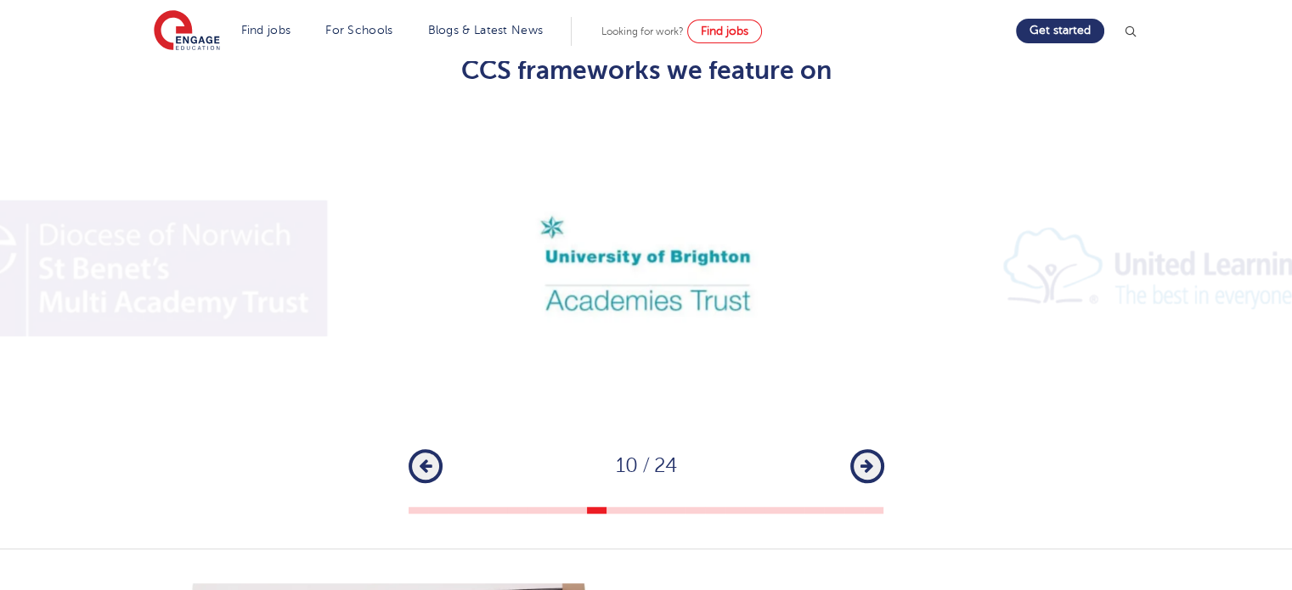
scroll to position [1267, 0]
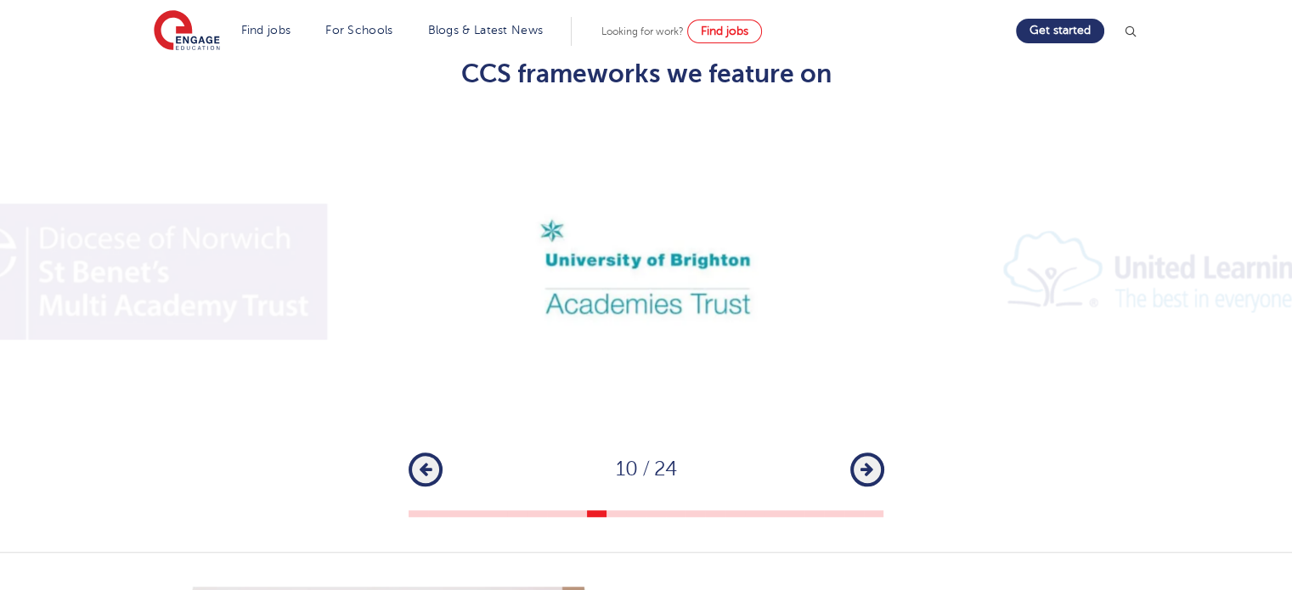
click at [866, 462] on icon "button" at bounding box center [866, 469] width 13 height 15
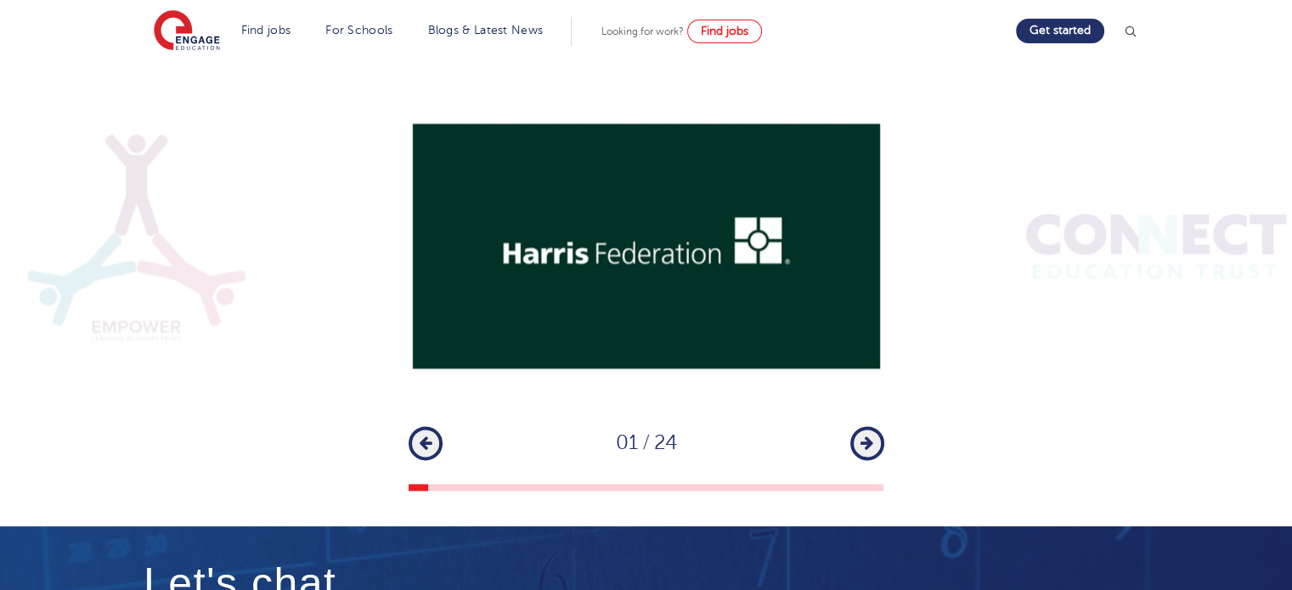
scroll to position [0, 0]
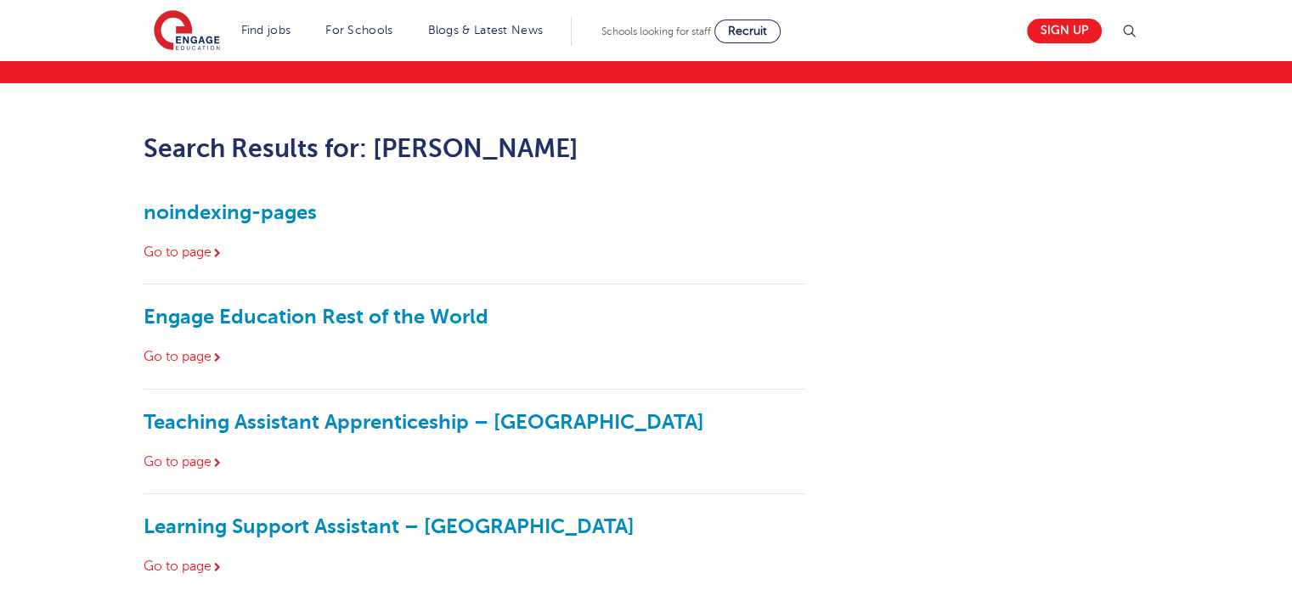
scroll to position [115, 0]
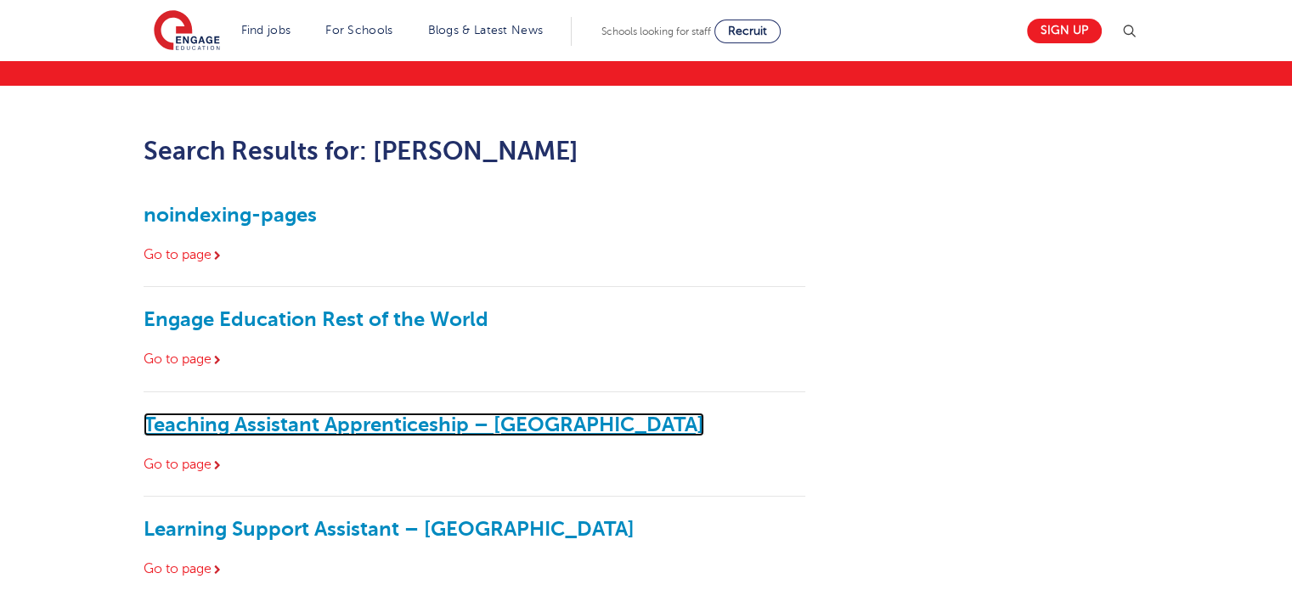
click at [214, 420] on link "Teaching Assistant Apprenticeship – Brighton Primary School" at bounding box center [424, 425] width 560 height 24
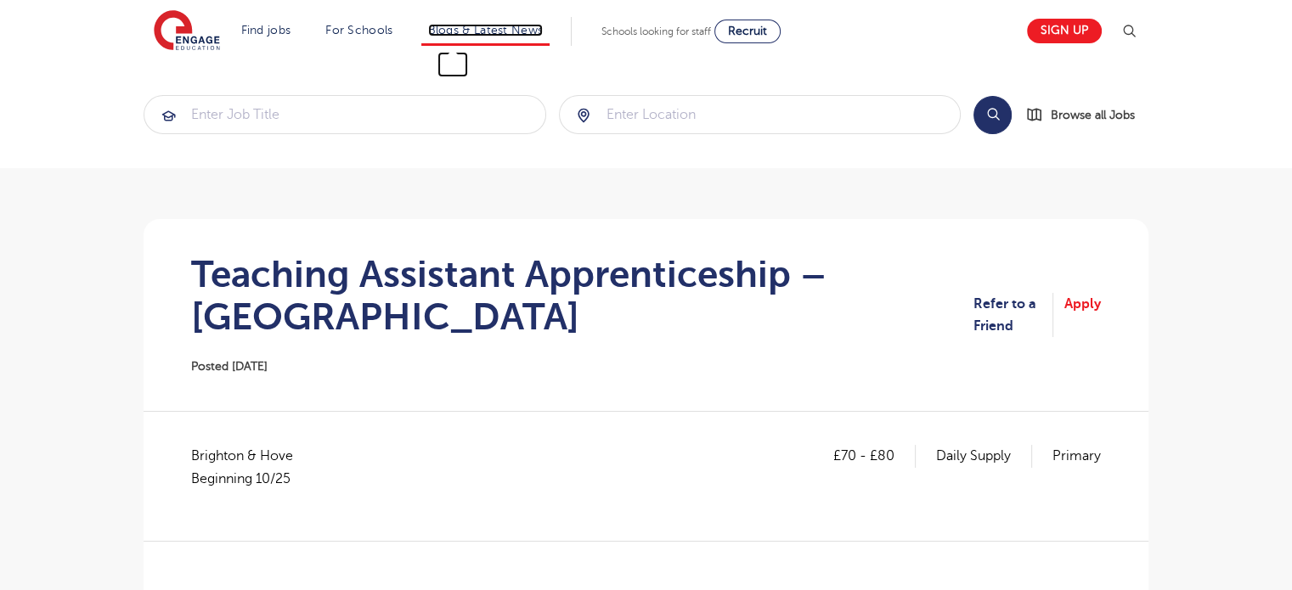
click at [489, 33] on link "Blogs & Latest News" at bounding box center [485, 30] width 115 height 13
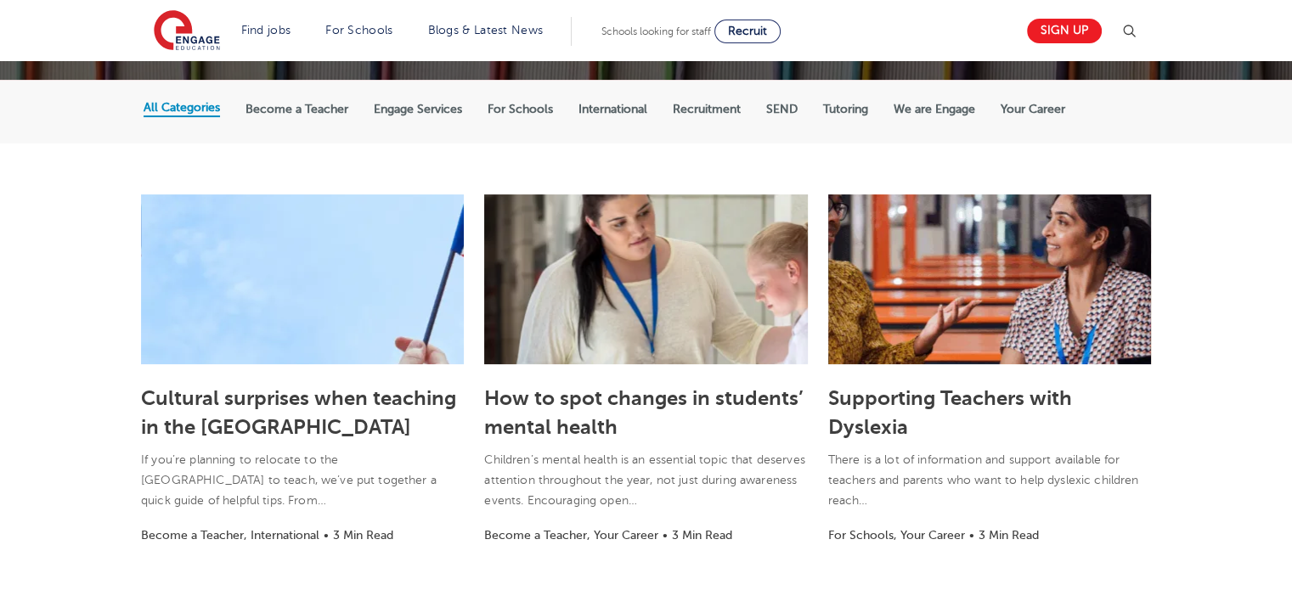
scroll to position [312, 0]
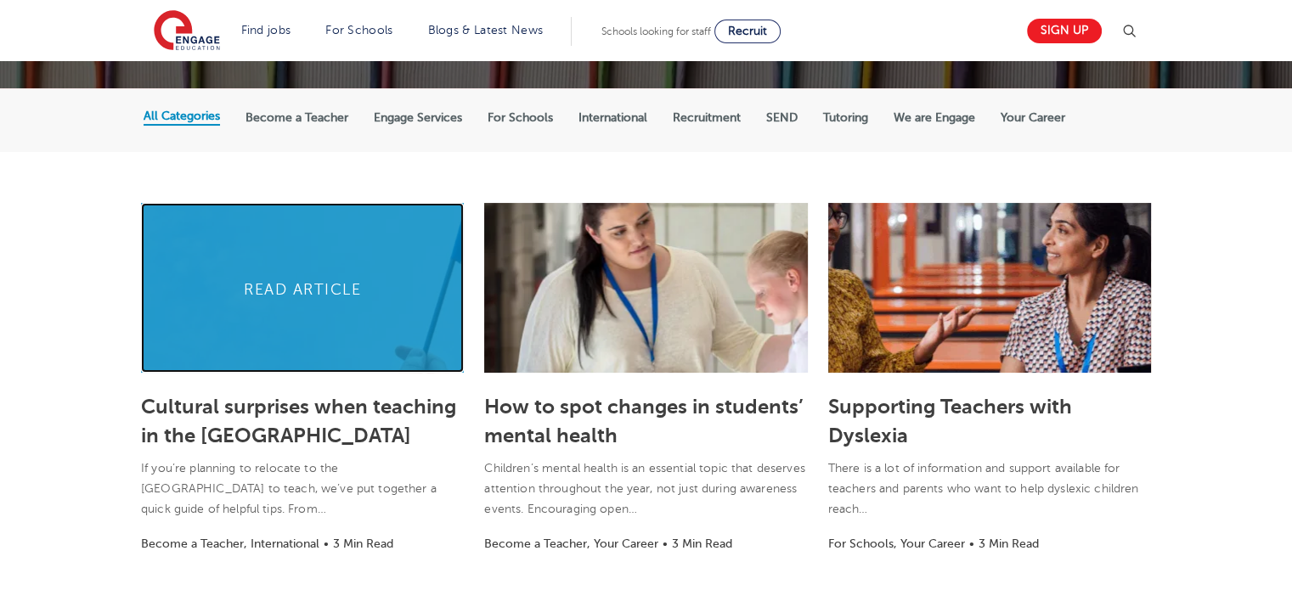
click at [208, 371] on link at bounding box center [302, 288] width 323 height 170
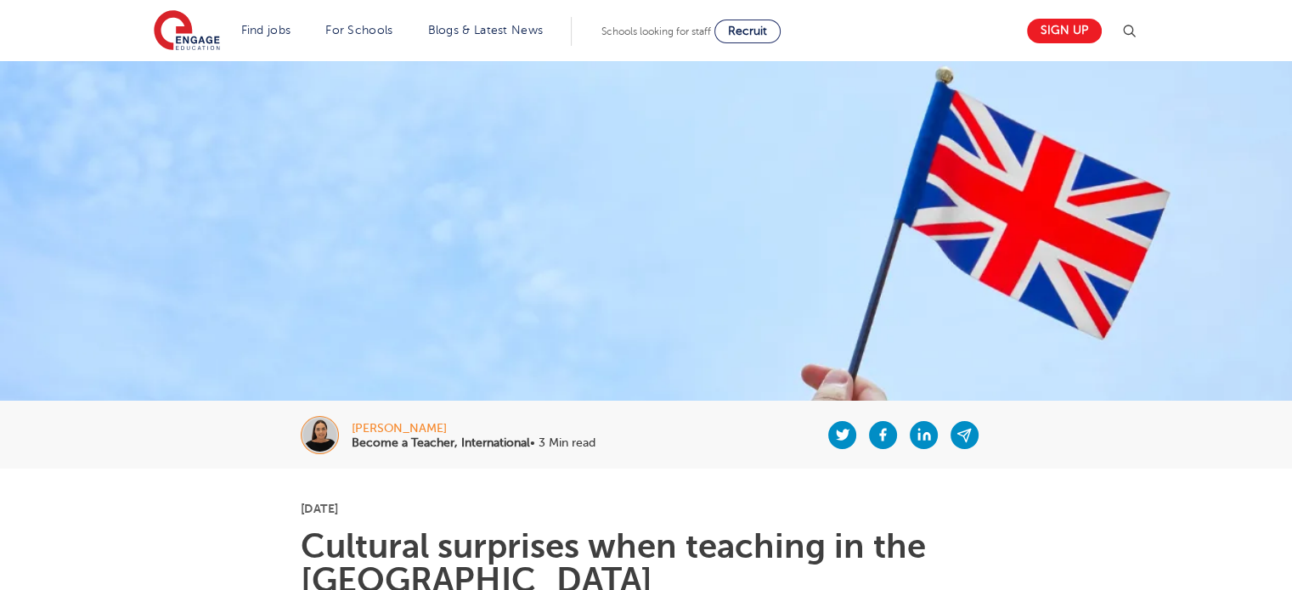
drag, startPoint x: 355, startPoint y: 430, endPoint x: 483, endPoint y: 424, distance: 128.4
click at [483, 424] on div "[PERSON_NAME]" at bounding box center [474, 429] width 244 height 12
copy div "[PERSON_NAME]"
drag, startPoint x: 1145, startPoint y: 23, endPoint x: 1136, endPoint y: 27, distance: 9.5
click at [1136, 27] on header "Find jobs All vacancies We have one of the UK's largest database. and with hund…" at bounding box center [646, 30] width 1292 height 61
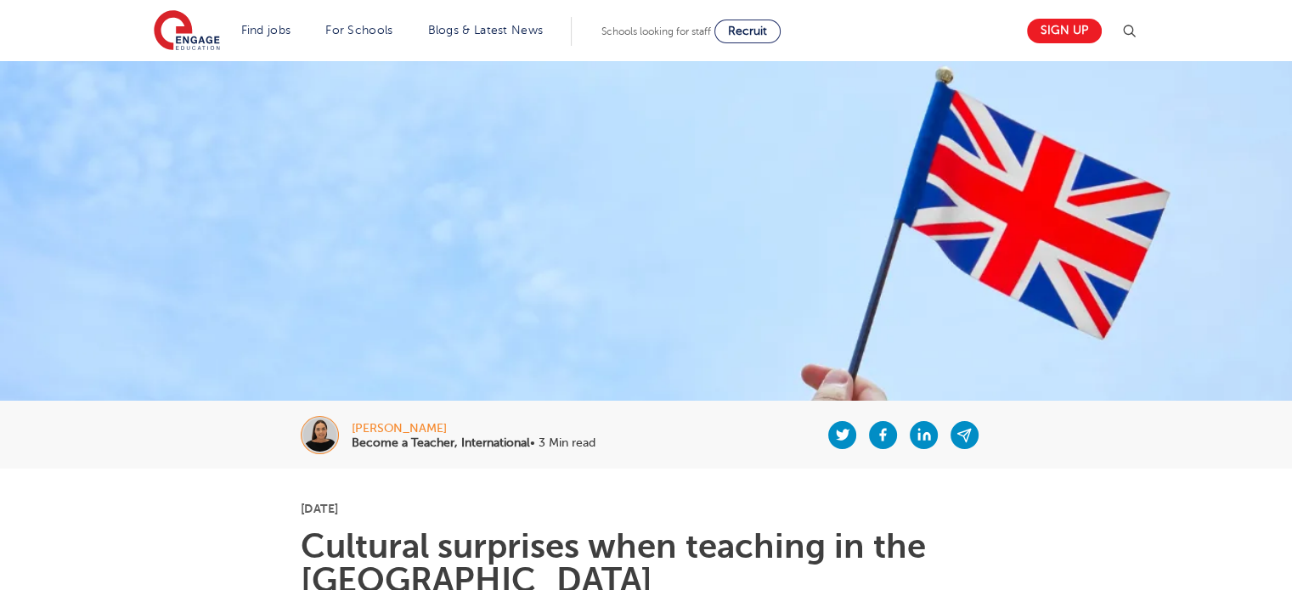
click at [1136, 27] on img at bounding box center [1128, 31] width 20 height 20
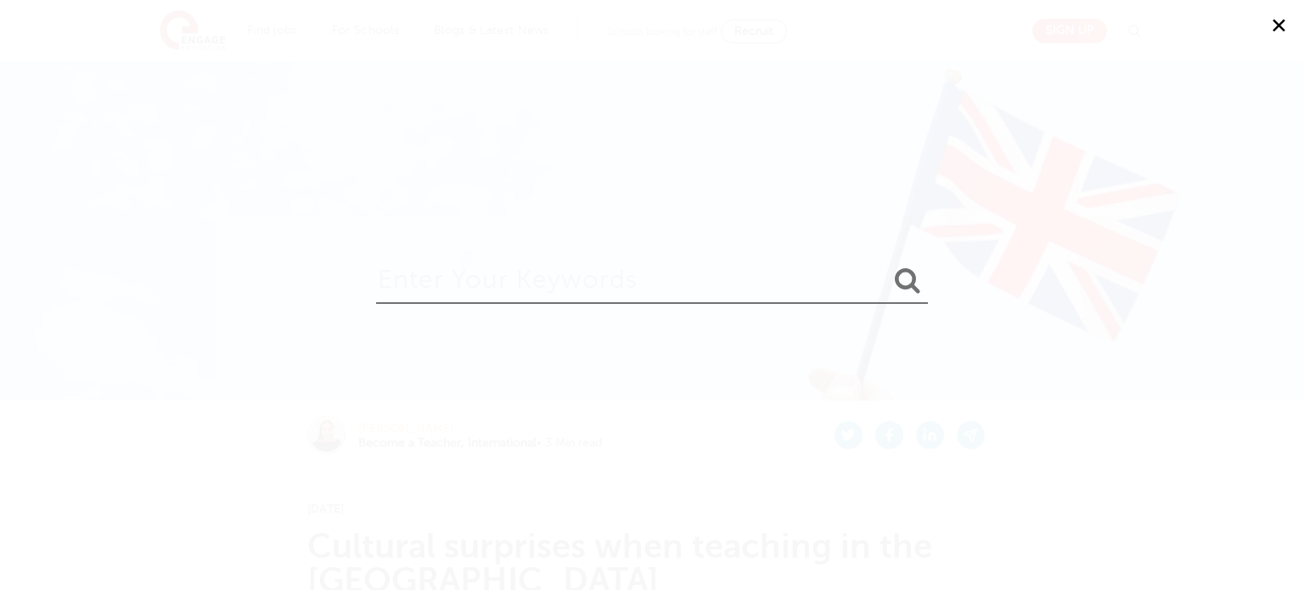
click at [510, 277] on input "search" at bounding box center [652, 276] width 552 height 55
paste input "[PERSON_NAME]"
type input "[PERSON_NAME]"
click at [887, 266] on button "submit" at bounding box center [907, 281] width 41 height 31
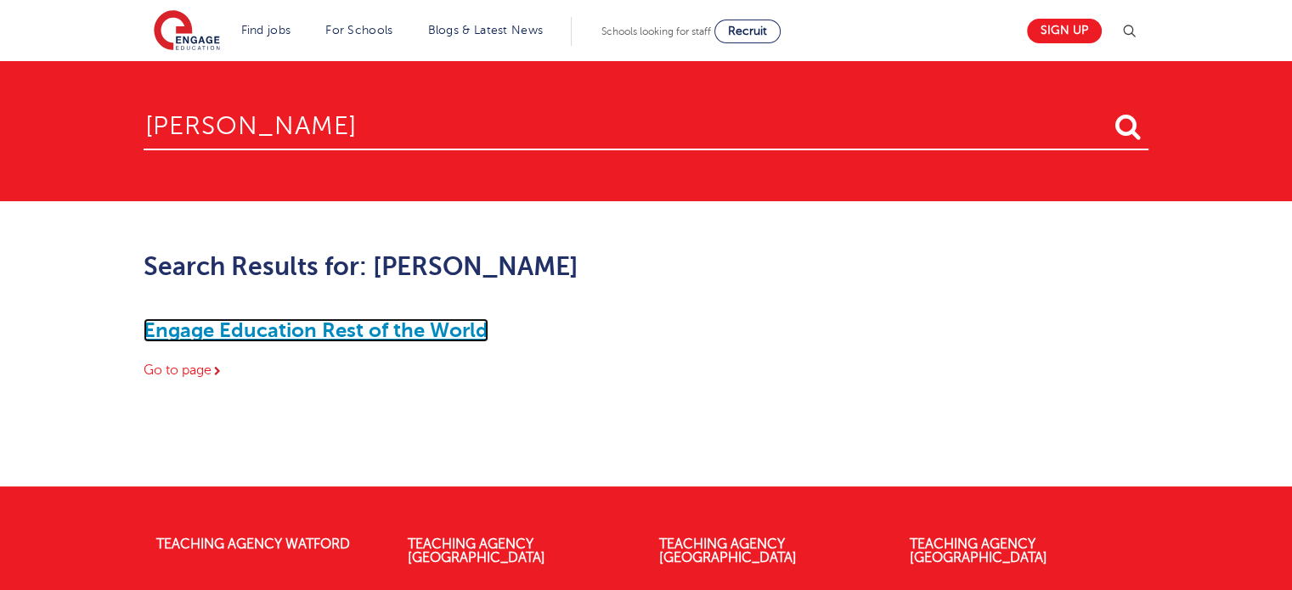
click at [269, 335] on link "Engage Education Rest of the World" at bounding box center [316, 330] width 345 height 24
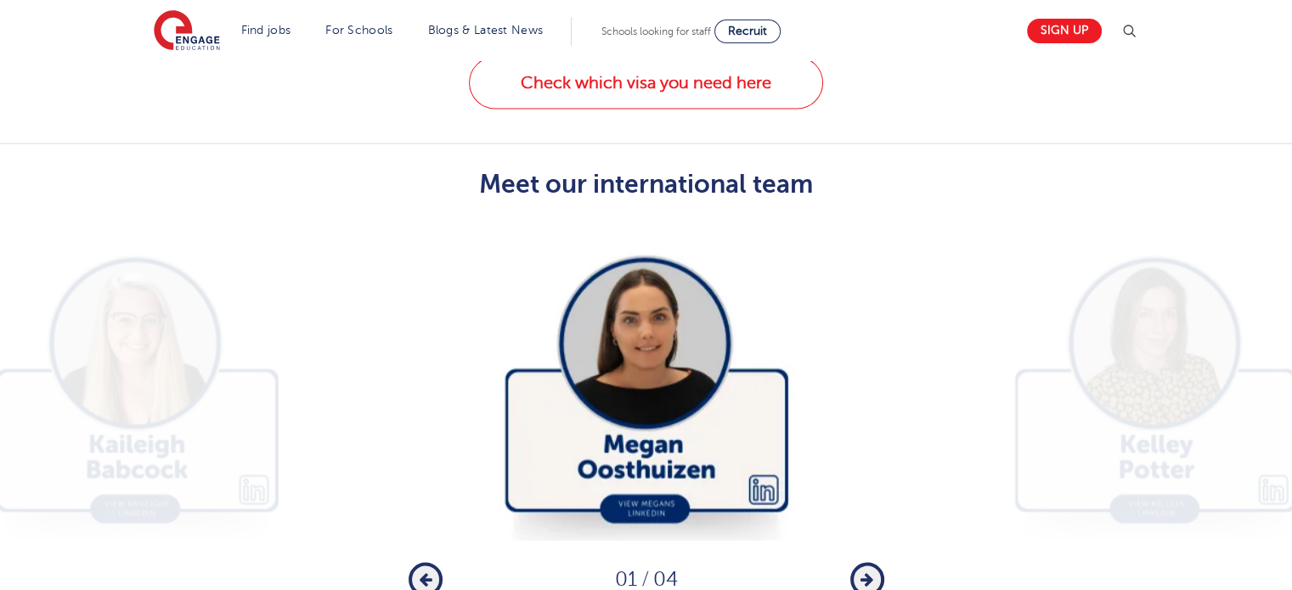
scroll to position [3501, 0]
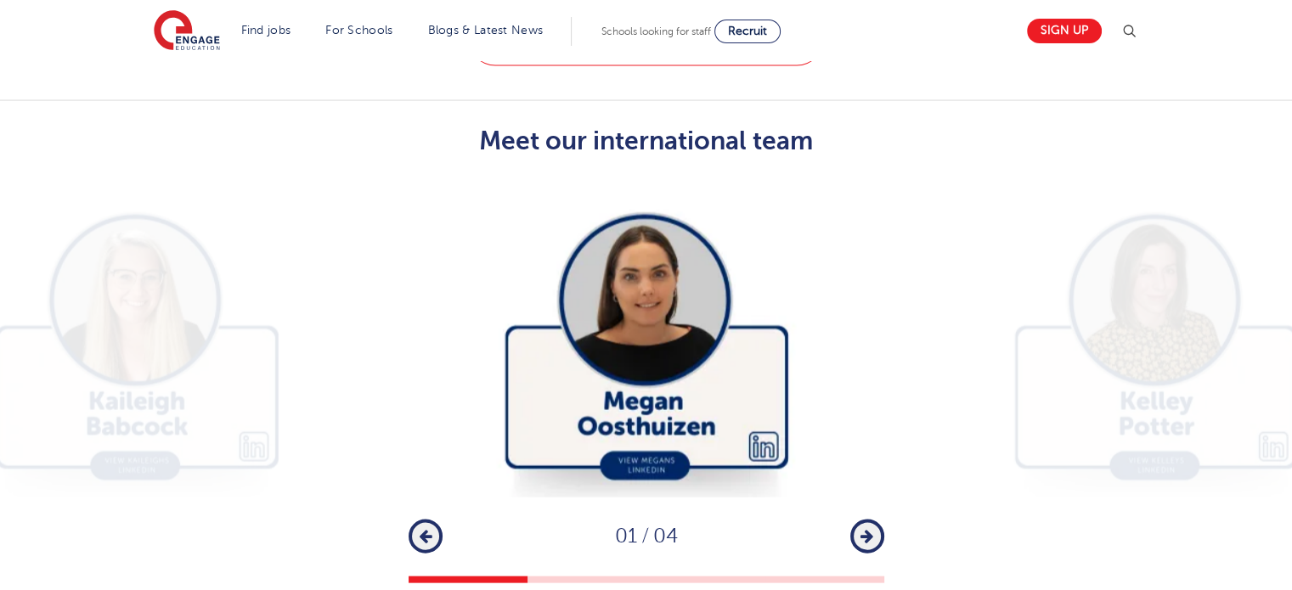
click at [853, 520] on button "Next" at bounding box center [867, 537] width 34 height 34
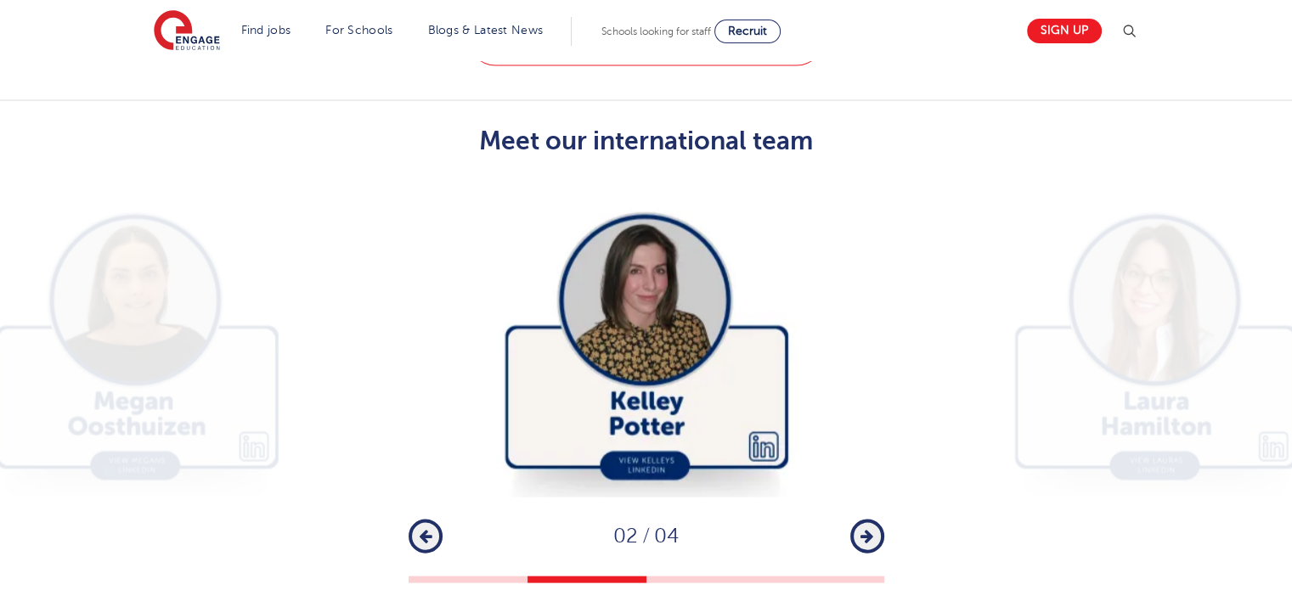
click at [853, 520] on button "Next" at bounding box center [867, 537] width 34 height 34
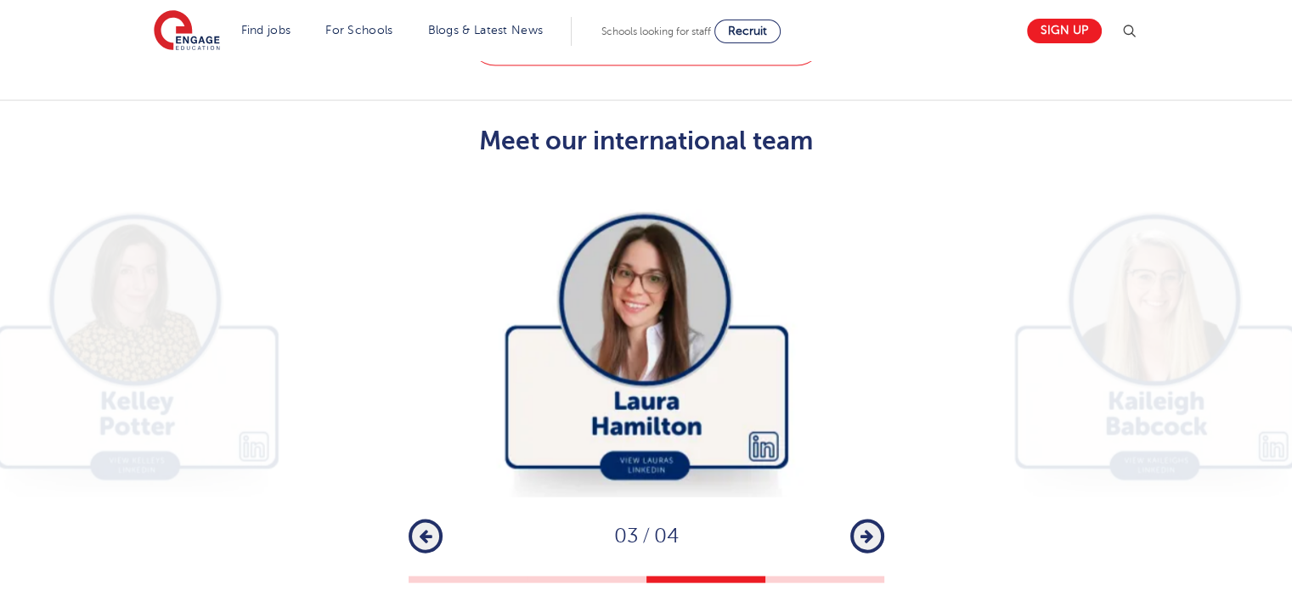
click at [853, 520] on button "Next" at bounding box center [867, 537] width 34 height 34
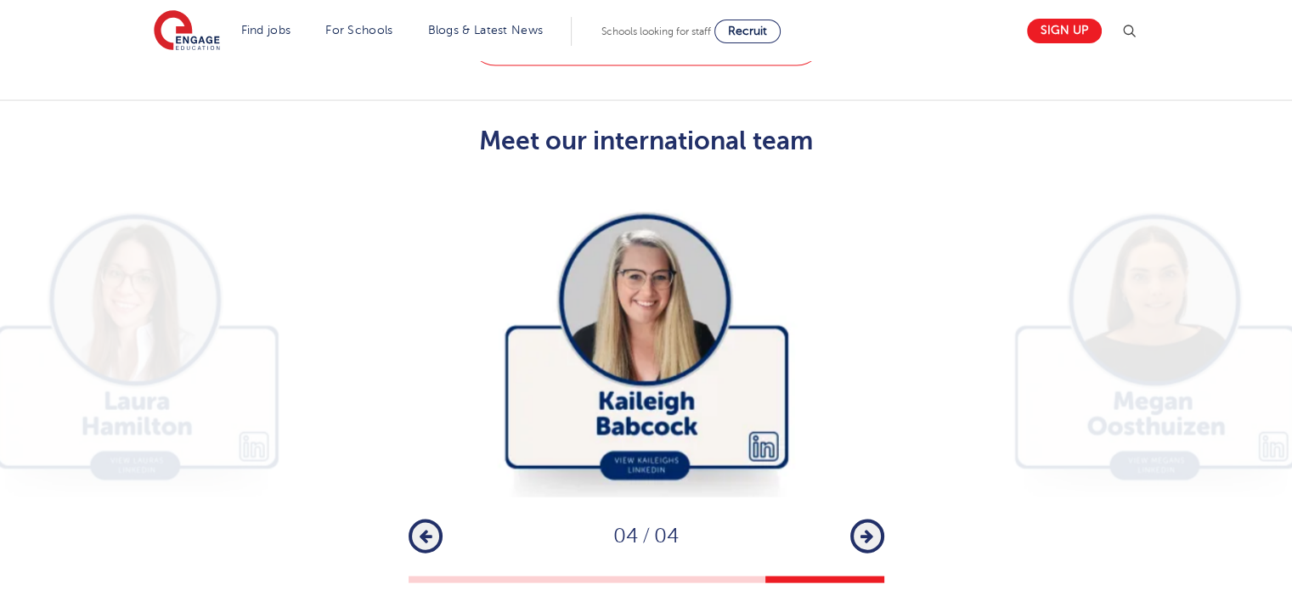
click at [853, 520] on div "Next" at bounding box center [867, 537] width 34 height 34
click at [862, 529] on icon "button" at bounding box center [866, 536] width 13 height 15
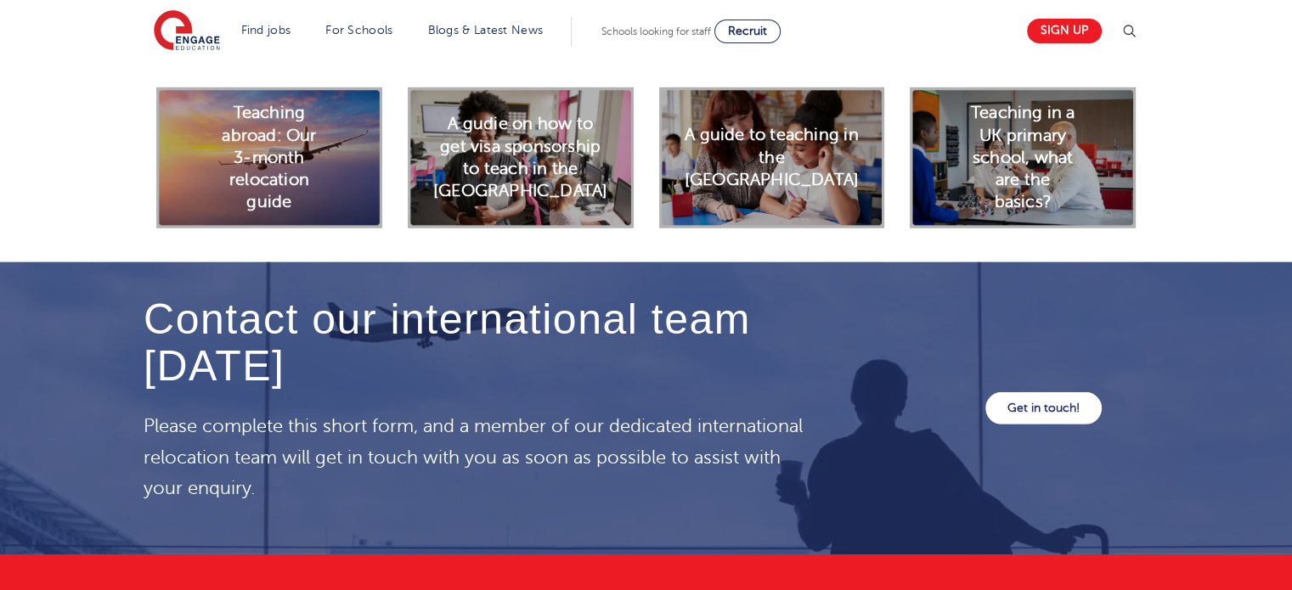
scroll to position [5357, 0]
